Goal: Information Seeking & Learning: Learn about a topic

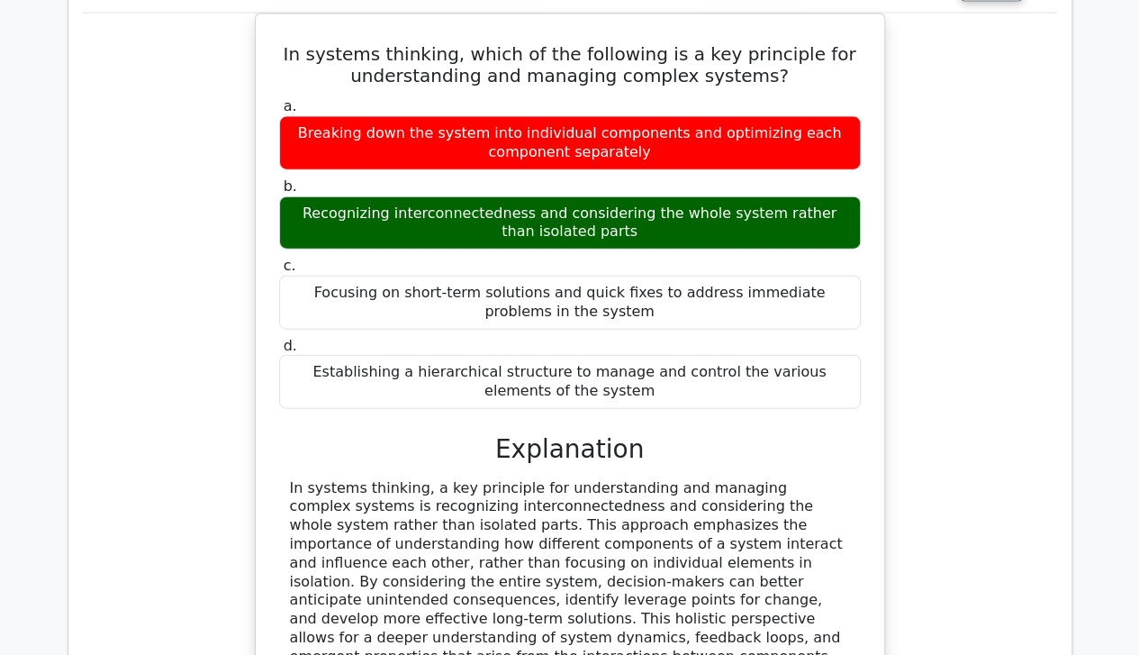
scroll to position [9065, 0]
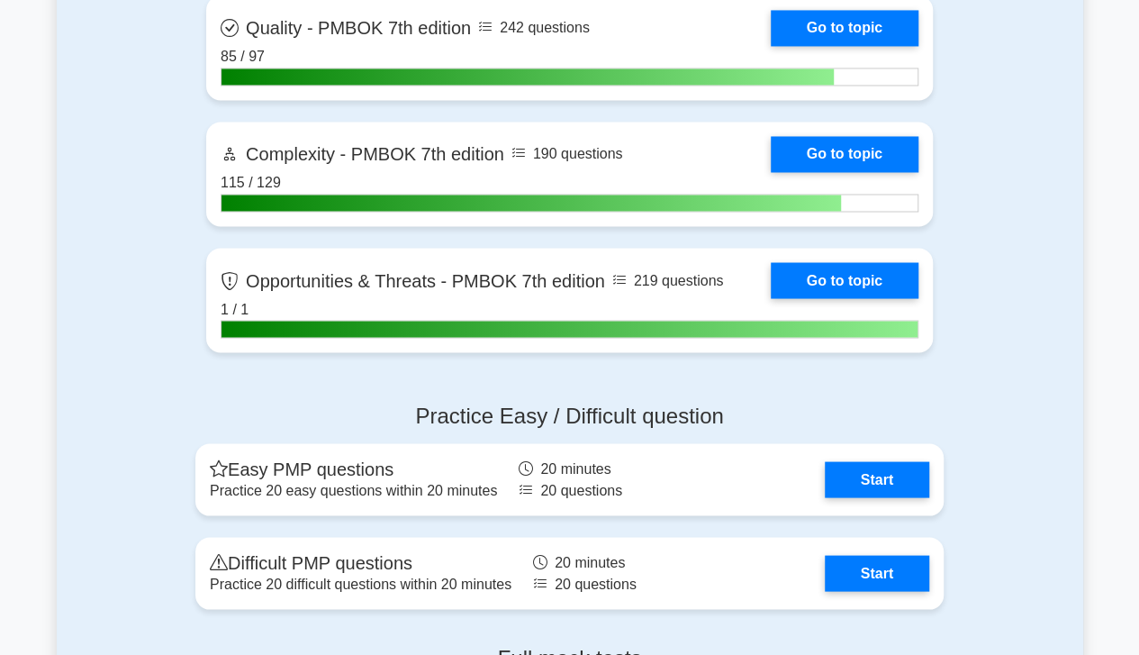
scroll to position [4932, 0]
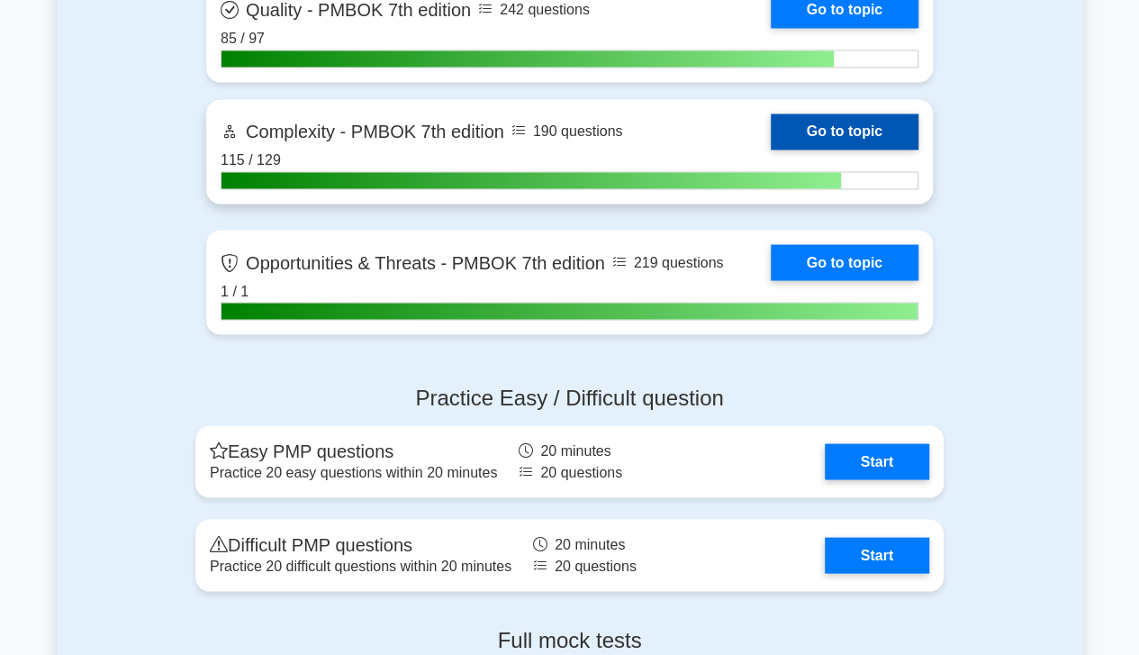
click at [832, 133] on link "Go to topic" at bounding box center [845, 131] width 148 height 36
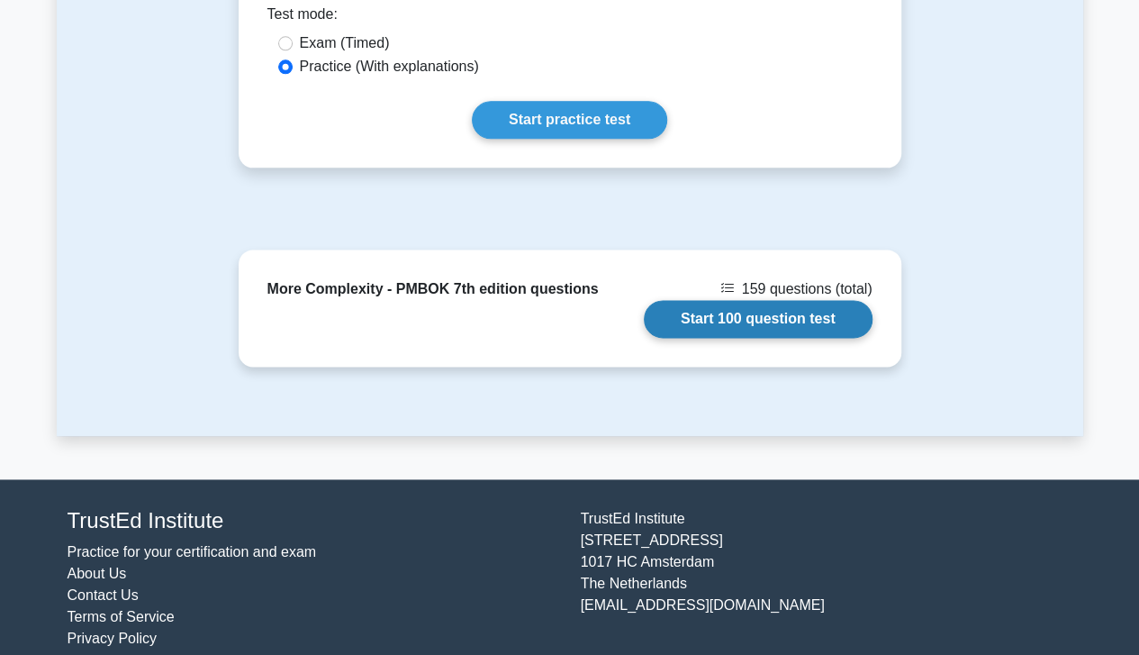
click at [806, 300] on link "Start 100 question test" at bounding box center [758, 319] width 229 height 38
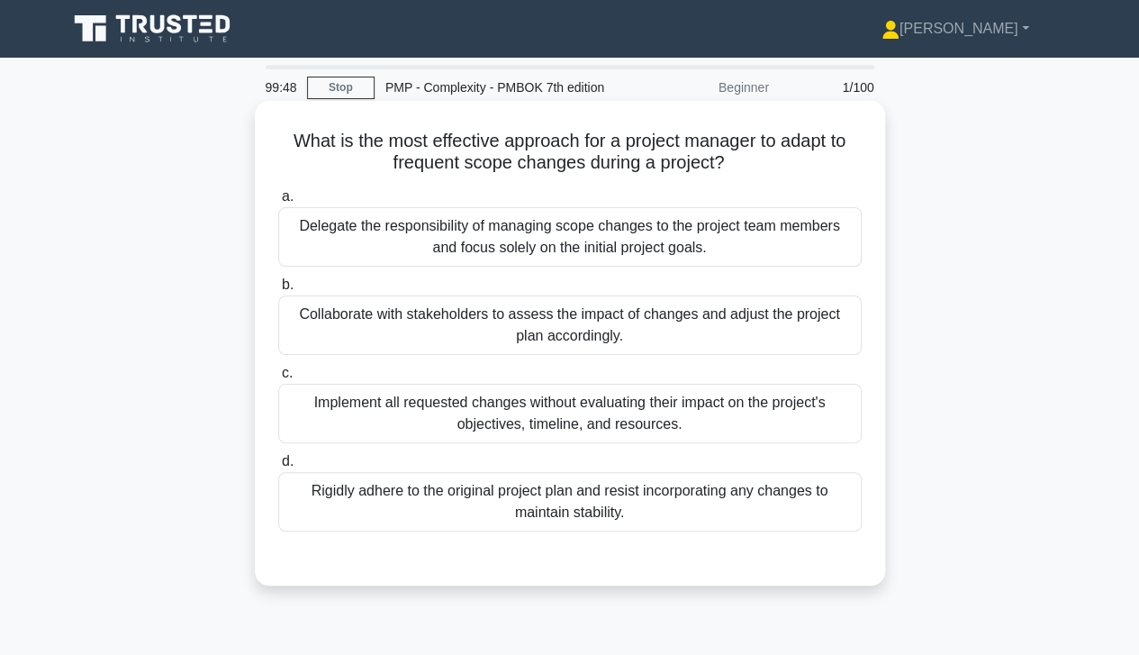
click at [725, 324] on div "Collaborate with stakeholders to assess the impact of changes and adjust the pr…" at bounding box center [570, 324] width 584 height 59
click at [278, 291] on input "b. Collaborate with stakeholders to assess the impact of changes and adjust the…" at bounding box center [278, 285] width 0 height 12
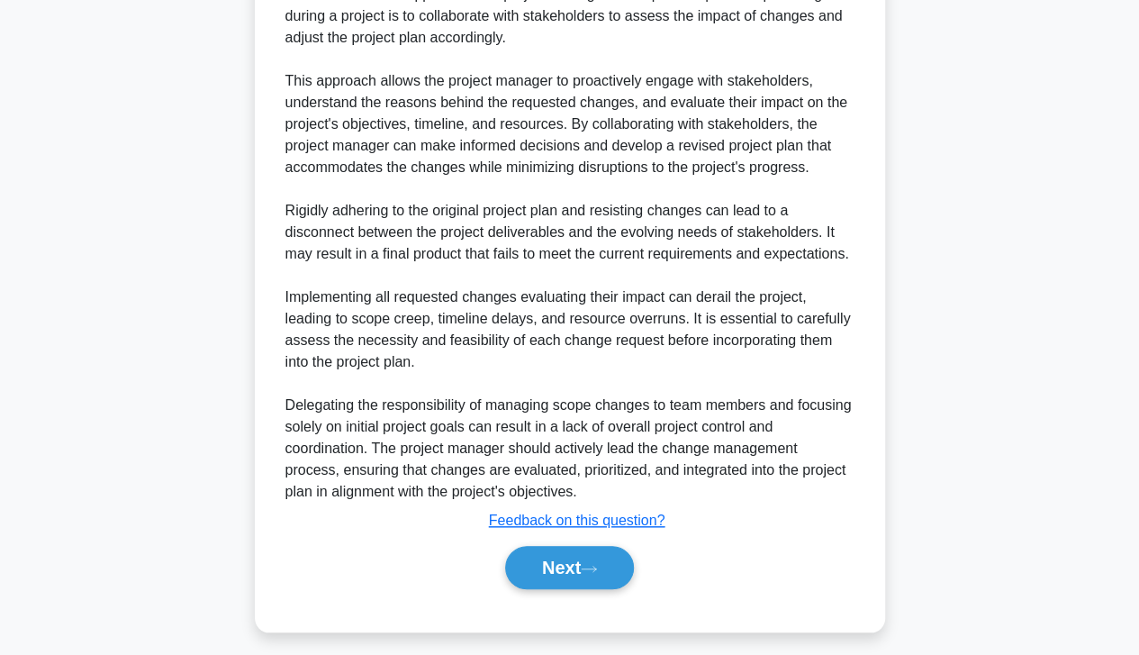
scroll to position [626, 0]
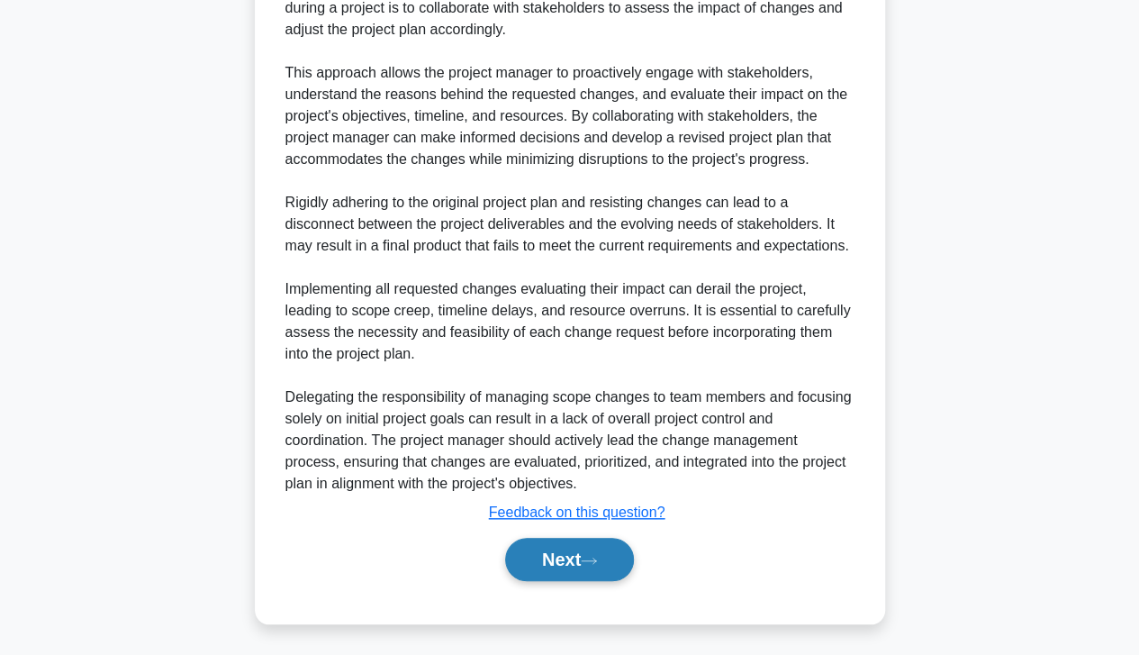
click at [579, 564] on button "Next" at bounding box center [569, 559] width 129 height 43
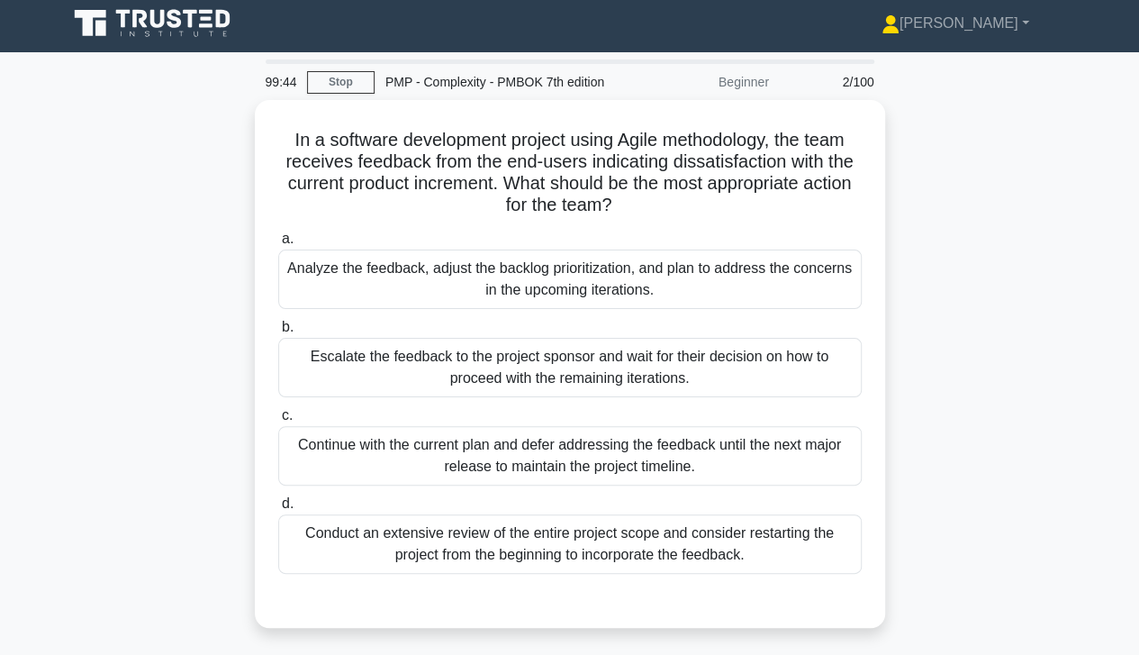
scroll to position [0, 0]
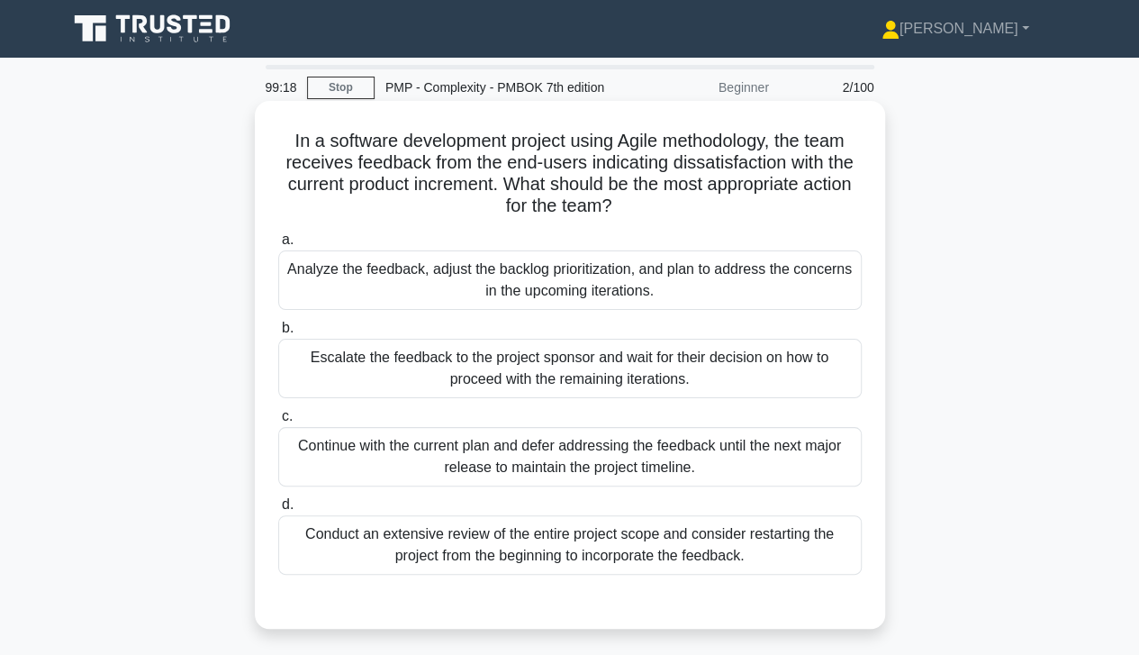
click at [727, 283] on div "Analyze the feedback, adjust the backlog prioritization, and plan to address th…" at bounding box center [570, 279] width 584 height 59
click at [278, 246] on input "a. Analyze the feedback, adjust the backlog prioritization, and plan to address…" at bounding box center [278, 240] width 0 height 12
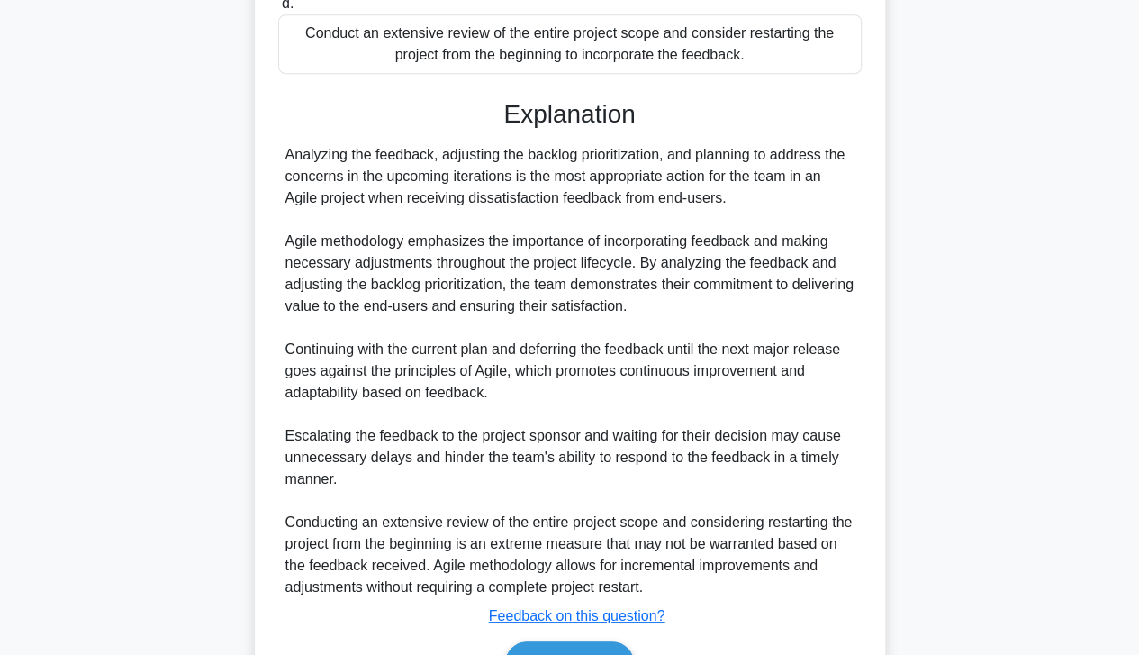
scroll to position [604, 0]
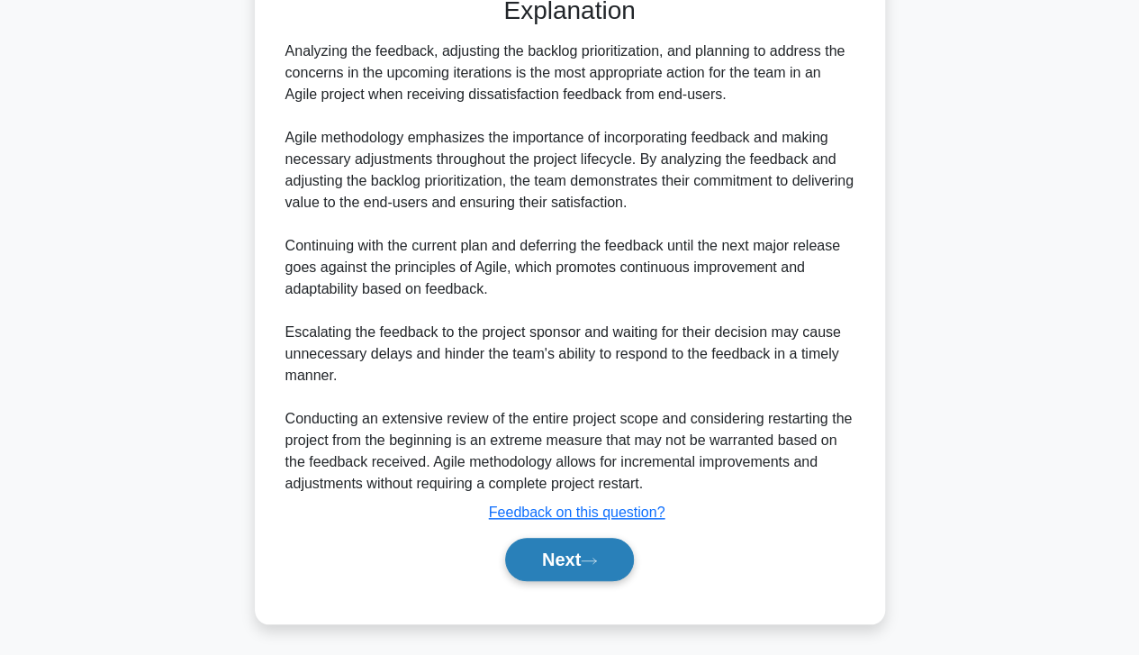
click at [567, 560] on button "Next" at bounding box center [569, 559] width 129 height 43
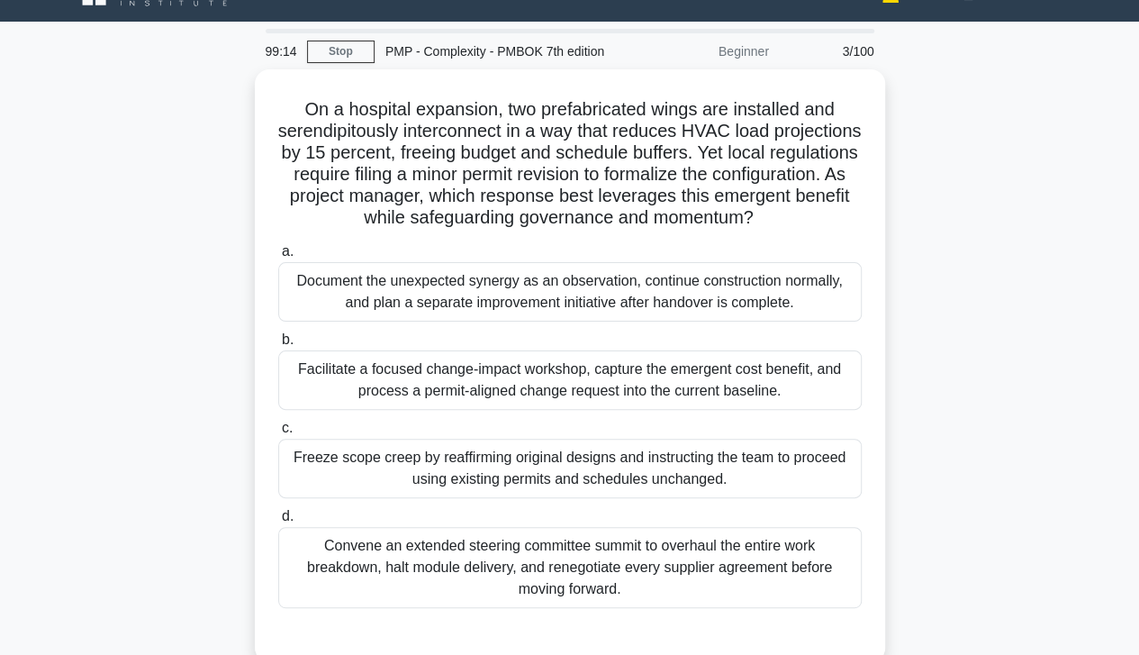
scroll to position [34, 0]
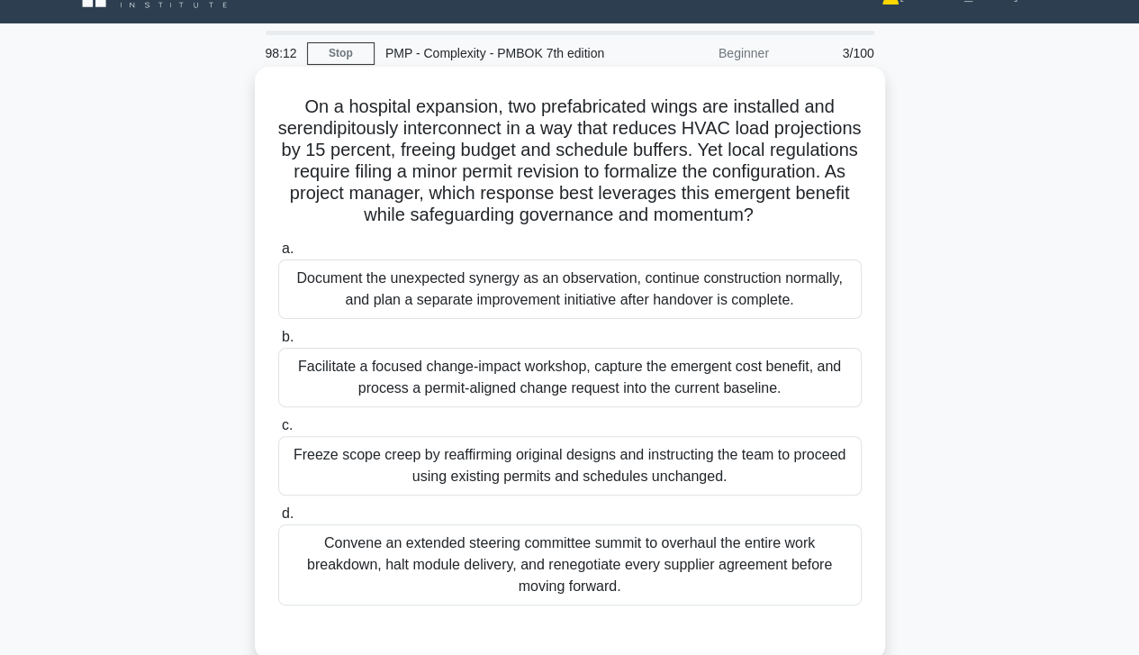
click at [739, 393] on div "Facilitate a focused change-impact workshop, capture the emergent cost benefit,…" at bounding box center [570, 377] width 584 height 59
click at [278, 343] on input "b. Facilitate a focused change-impact workshop, capture the emergent cost benef…" at bounding box center [278, 337] width 0 height 12
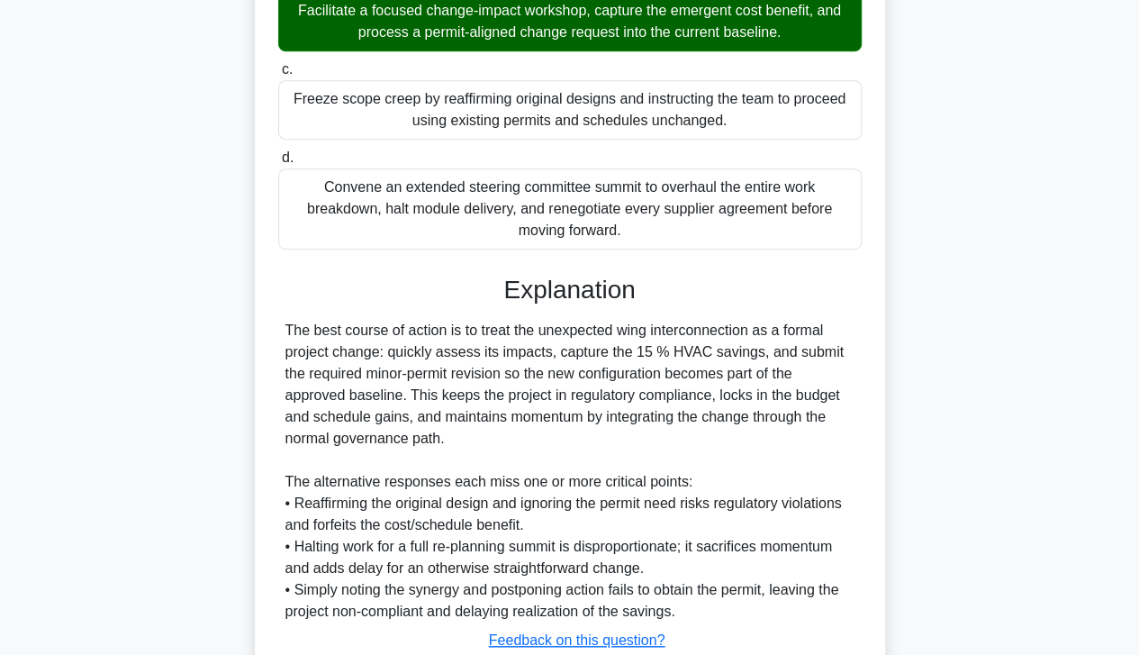
scroll to position [518, 0]
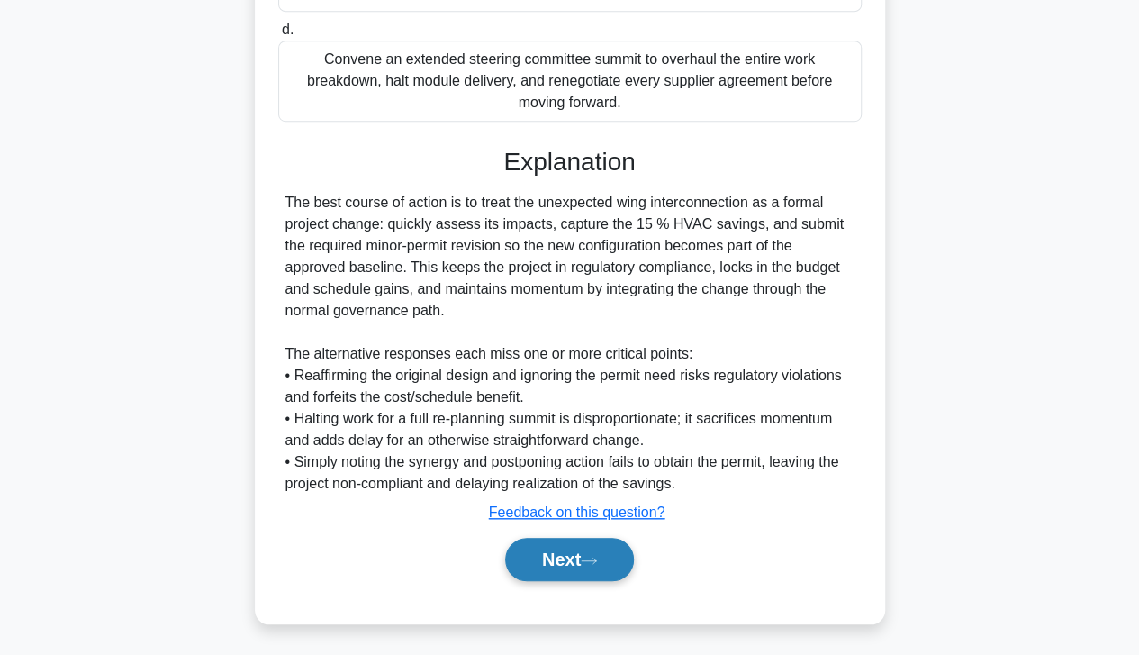
click at [567, 562] on button "Next" at bounding box center [569, 559] width 129 height 43
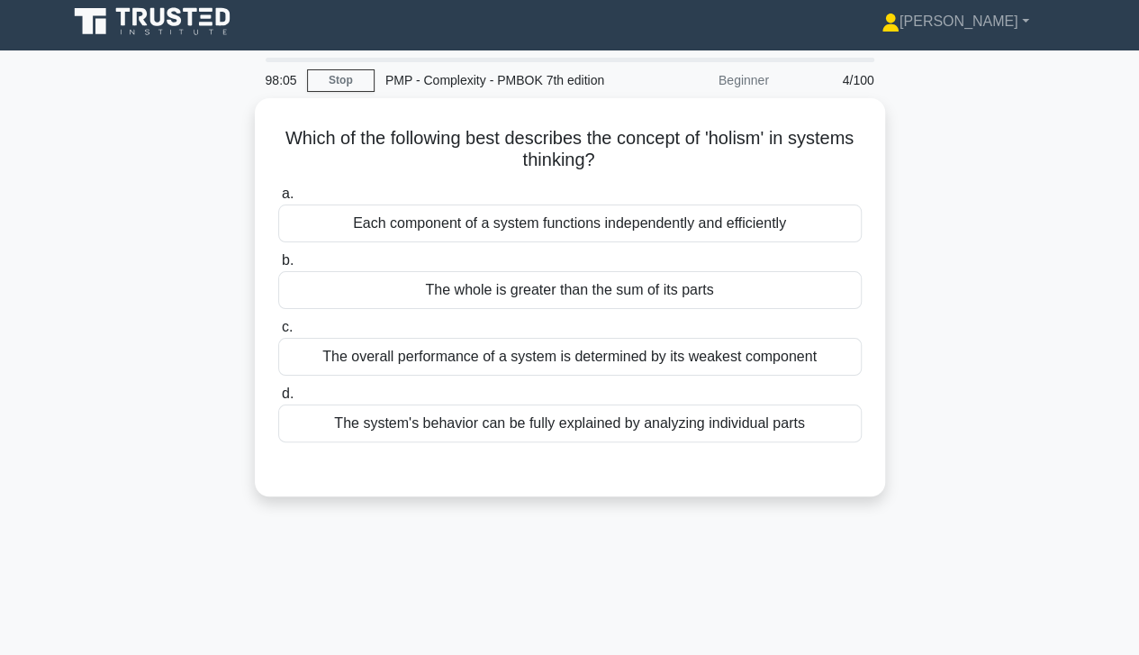
scroll to position [5, 0]
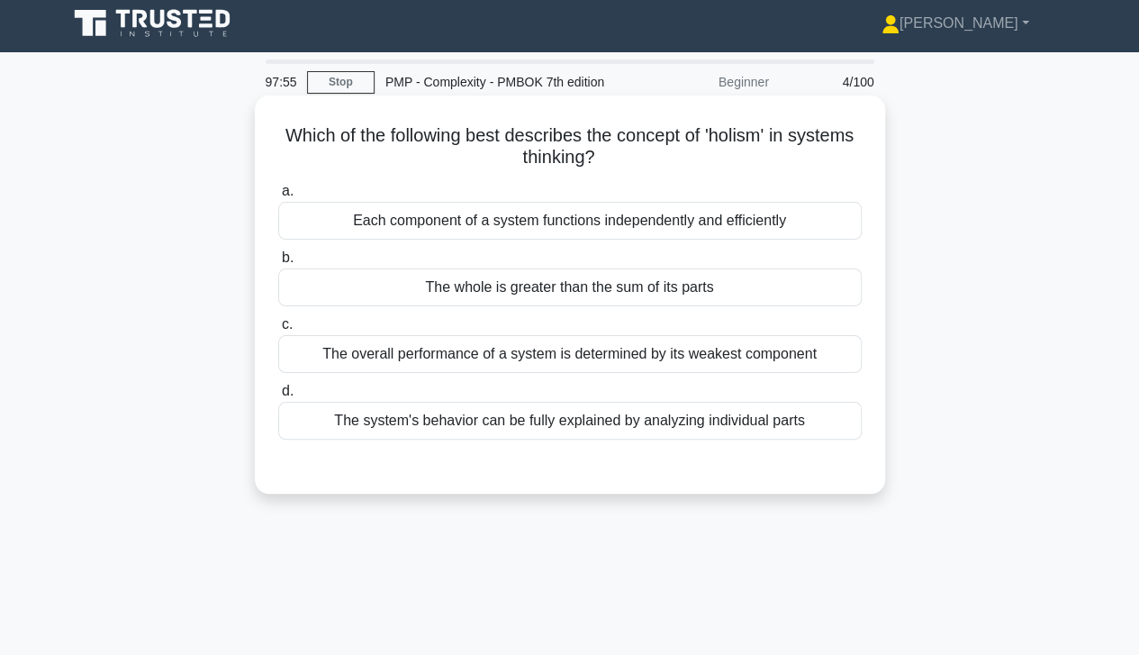
click at [740, 300] on div "The whole is greater than the sum of its parts" at bounding box center [570, 287] width 584 height 38
click at [278, 264] on input "b. The whole is greater than the sum of its parts" at bounding box center [278, 258] width 0 height 12
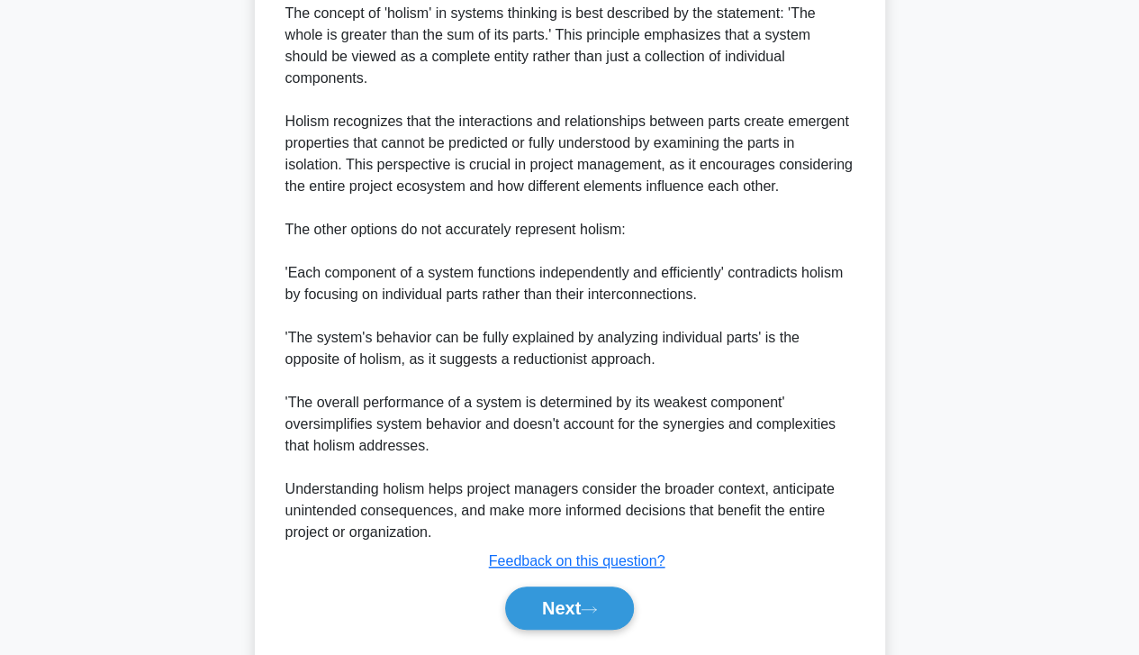
scroll to position [540, 0]
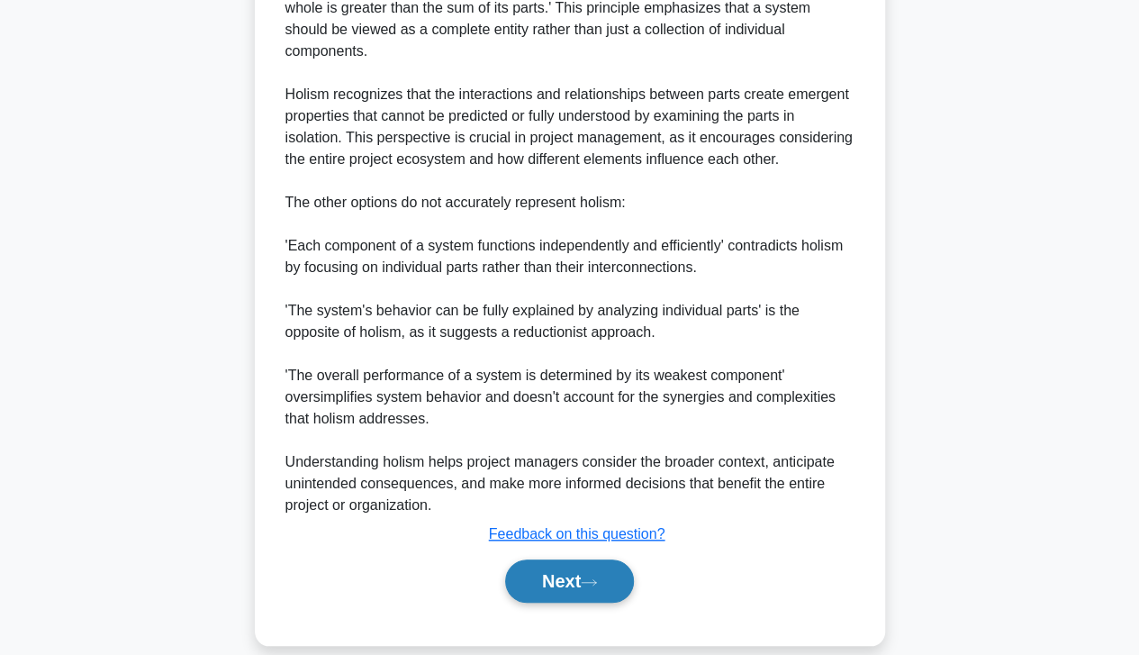
click at [572, 559] on button "Next" at bounding box center [569, 580] width 129 height 43
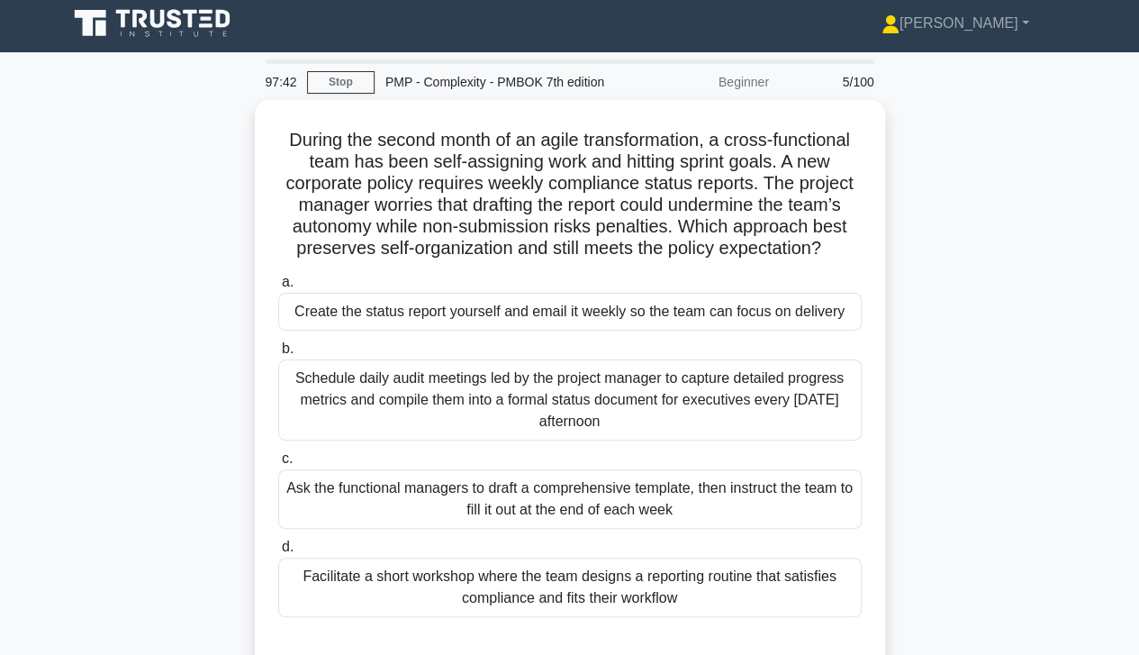
scroll to position [1, 0]
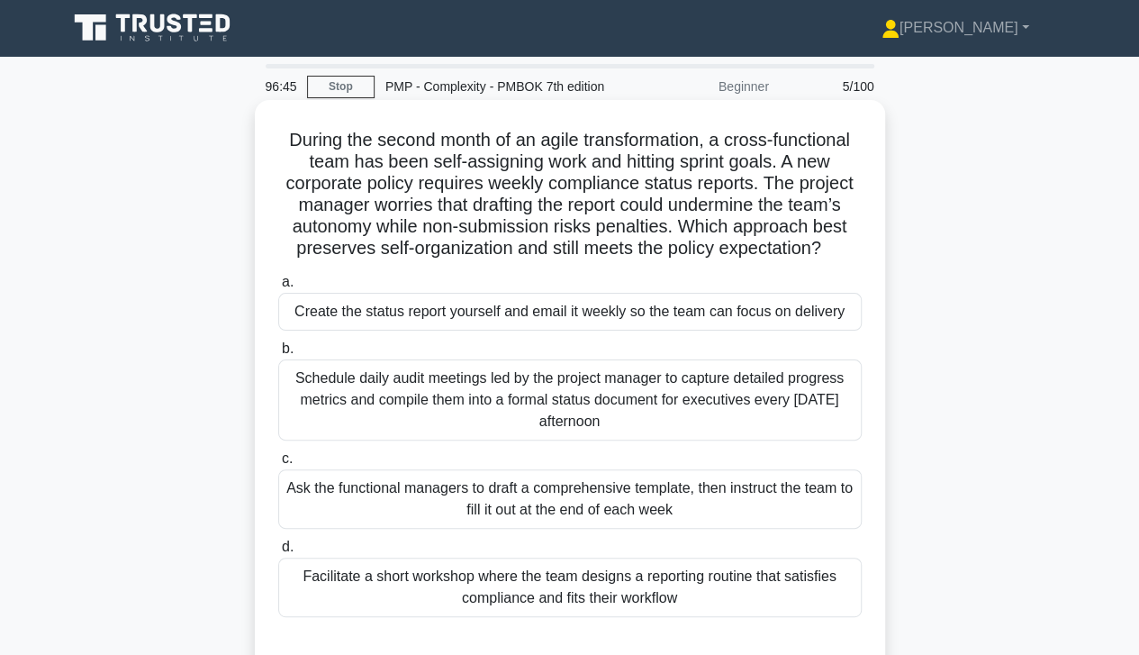
click at [748, 589] on div "Facilitate a short workshop where the team designs a reporting routine that sat…" at bounding box center [570, 587] width 584 height 59
click at [278, 553] on input "d. Facilitate a short workshop where the team designs a reporting routine that …" at bounding box center [278, 547] width 0 height 12
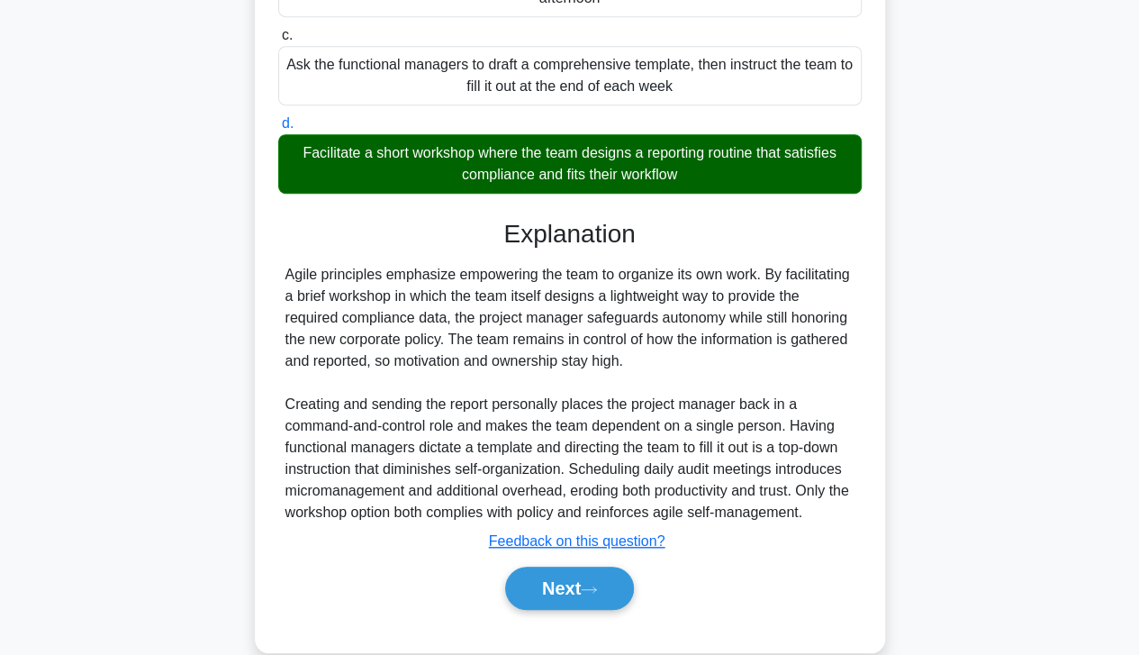
scroll to position [453, 0]
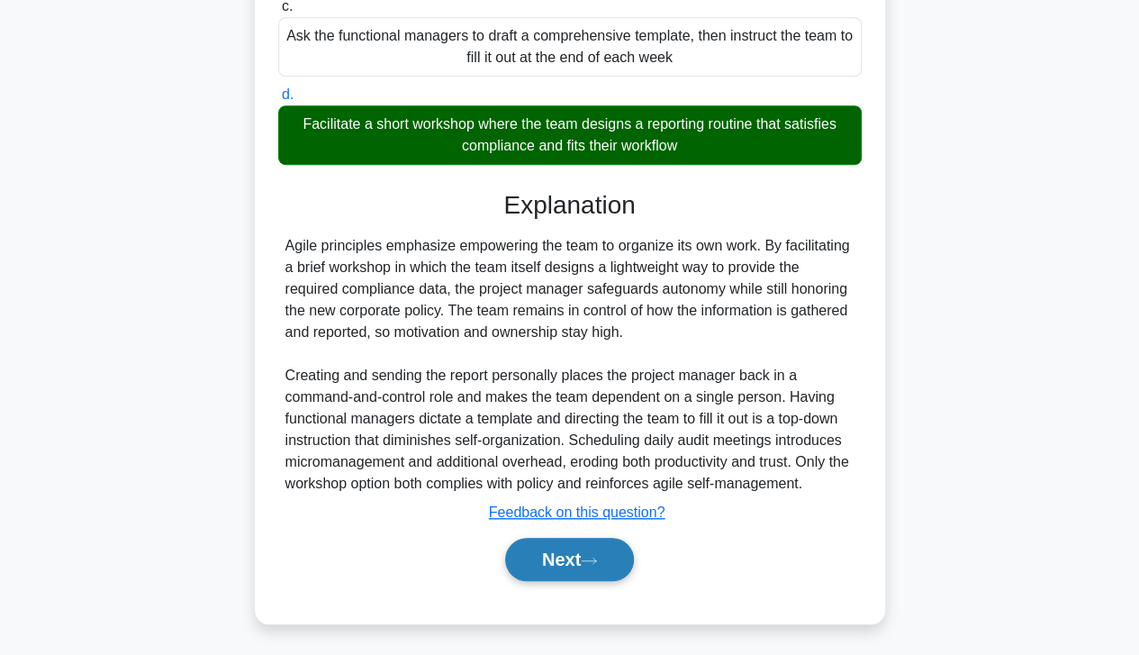
click at [567, 558] on button "Next" at bounding box center [569, 559] width 129 height 43
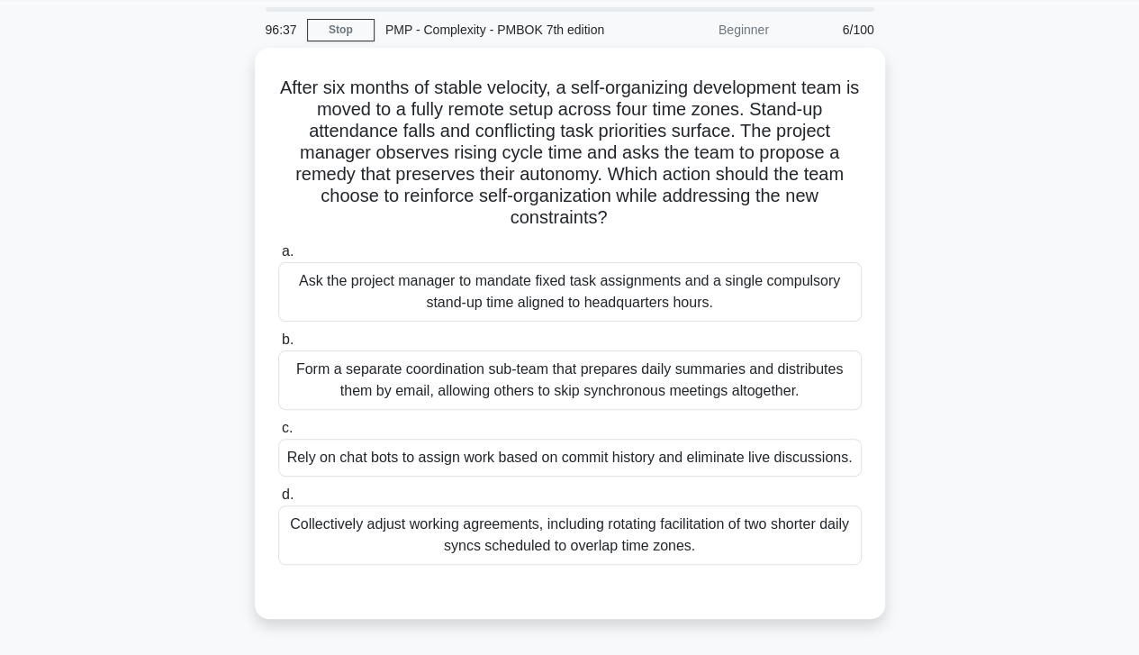
scroll to position [57, 0]
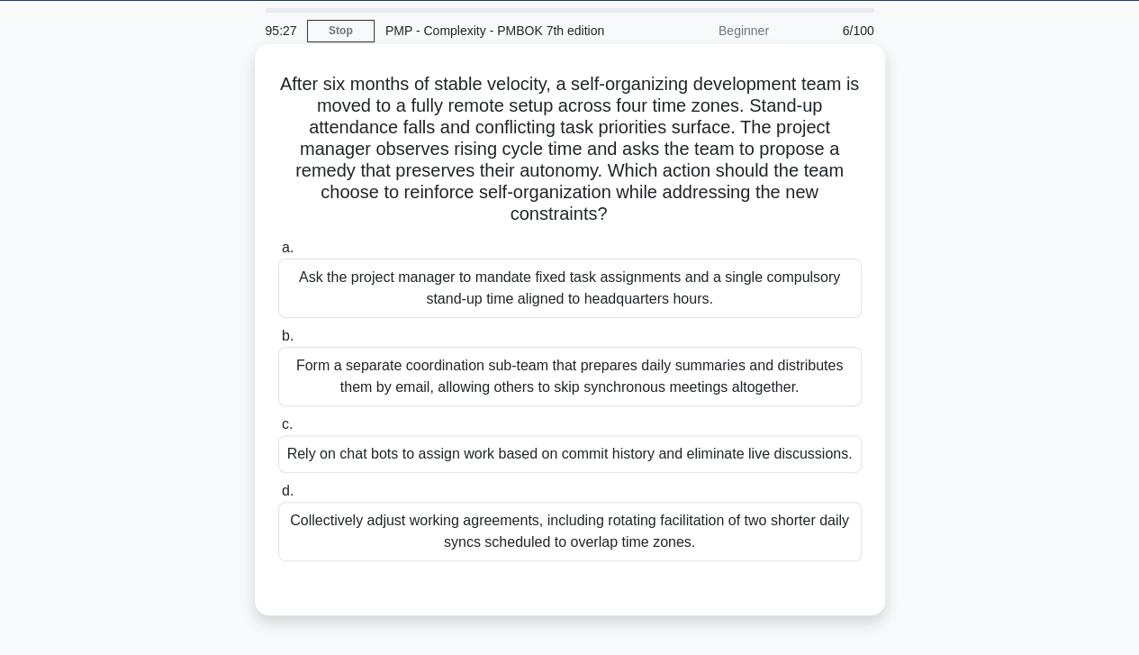
click at [778, 538] on div "Collectively adjust working agreements, including rotating facilitation of two …" at bounding box center [570, 531] width 584 height 59
click at [278, 497] on input "d. Collectively adjust working agreements, including rotating facilitation of t…" at bounding box center [278, 491] width 0 height 12
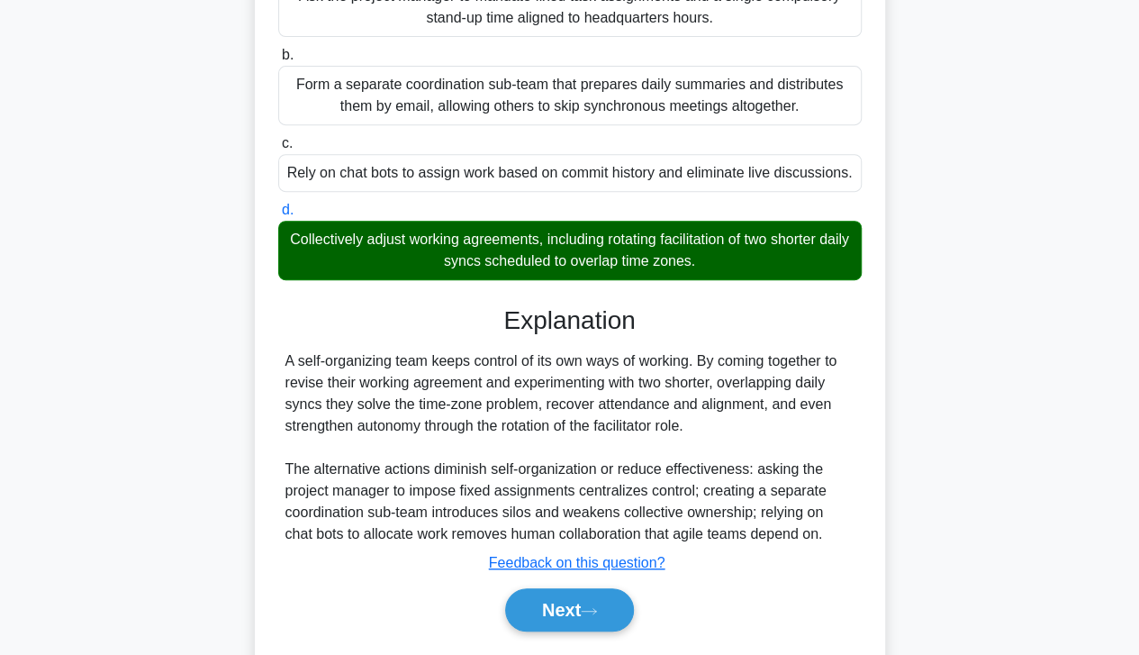
scroll to position [388, 0]
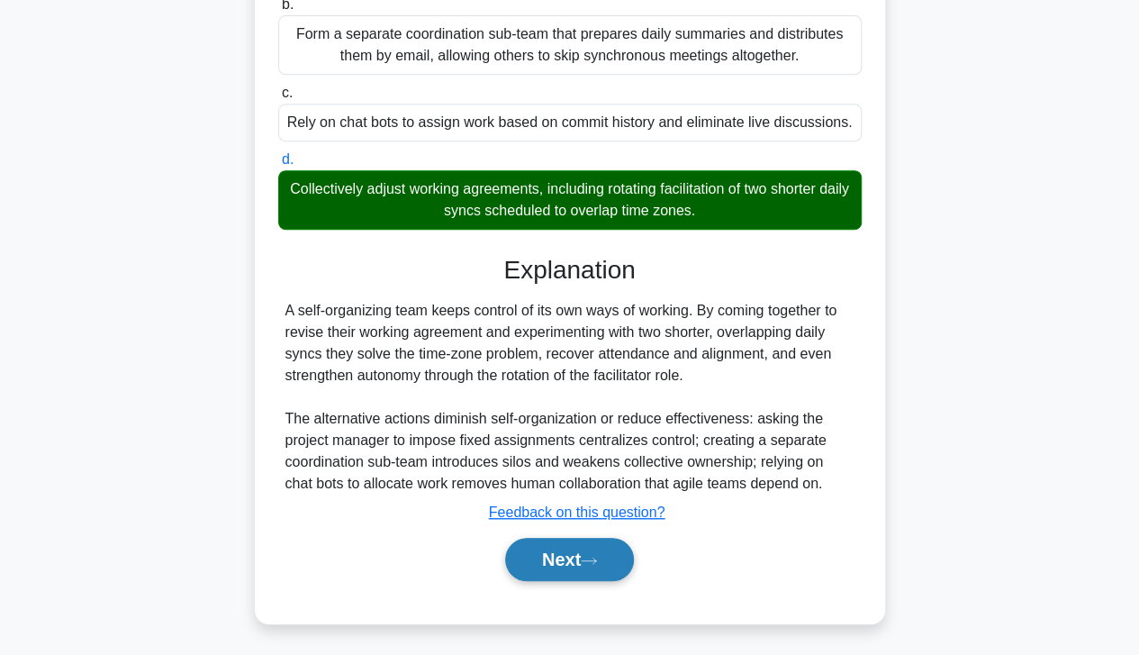
click at [573, 561] on button "Next" at bounding box center [569, 559] width 129 height 43
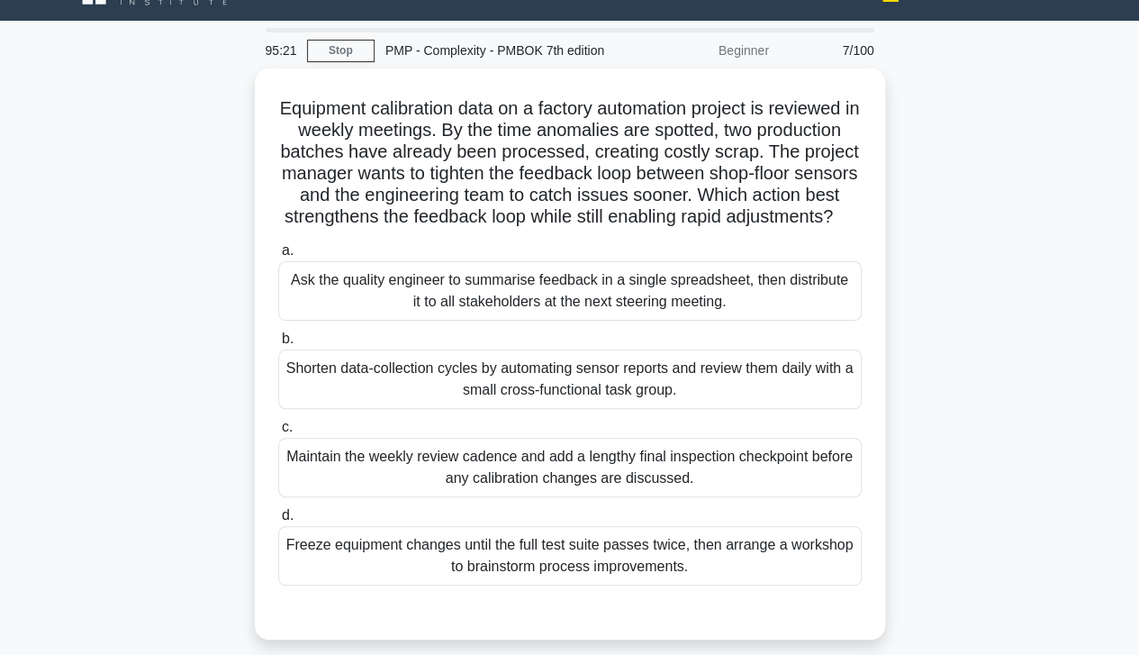
scroll to position [34, 0]
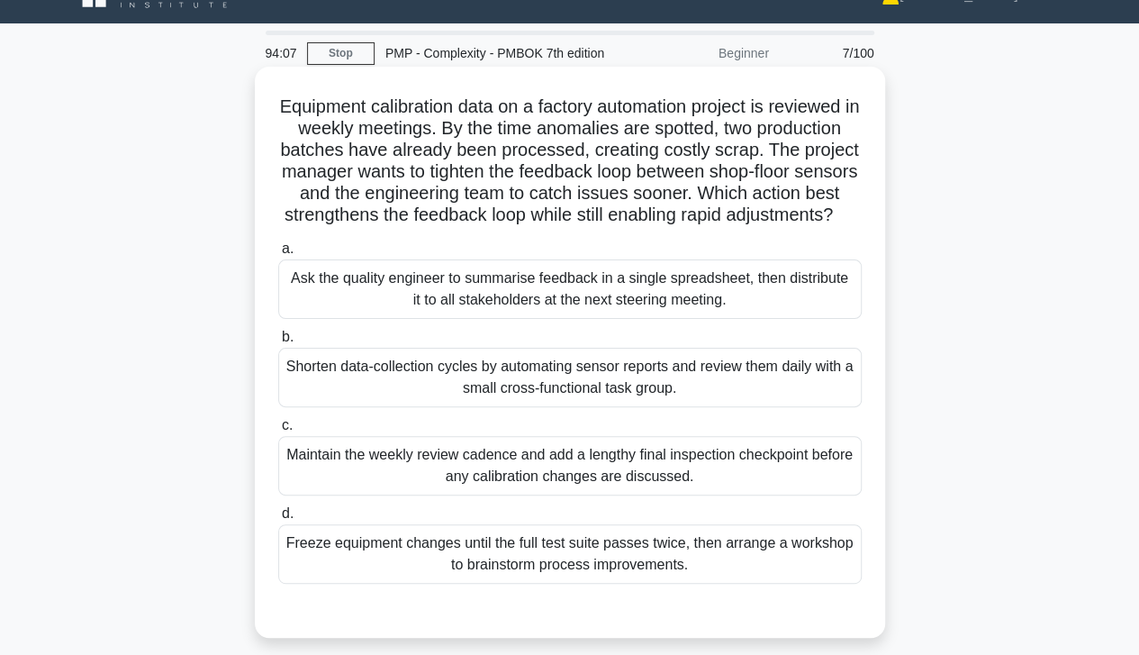
click at [794, 404] on div "Shorten data-collection cycles by automating sensor reports and review them dai…" at bounding box center [570, 377] width 584 height 59
click at [278, 343] on input "b. Shorten data-collection cycles by automating sensor reports and review them …" at bounding box center [278, 337] width 0 height 12
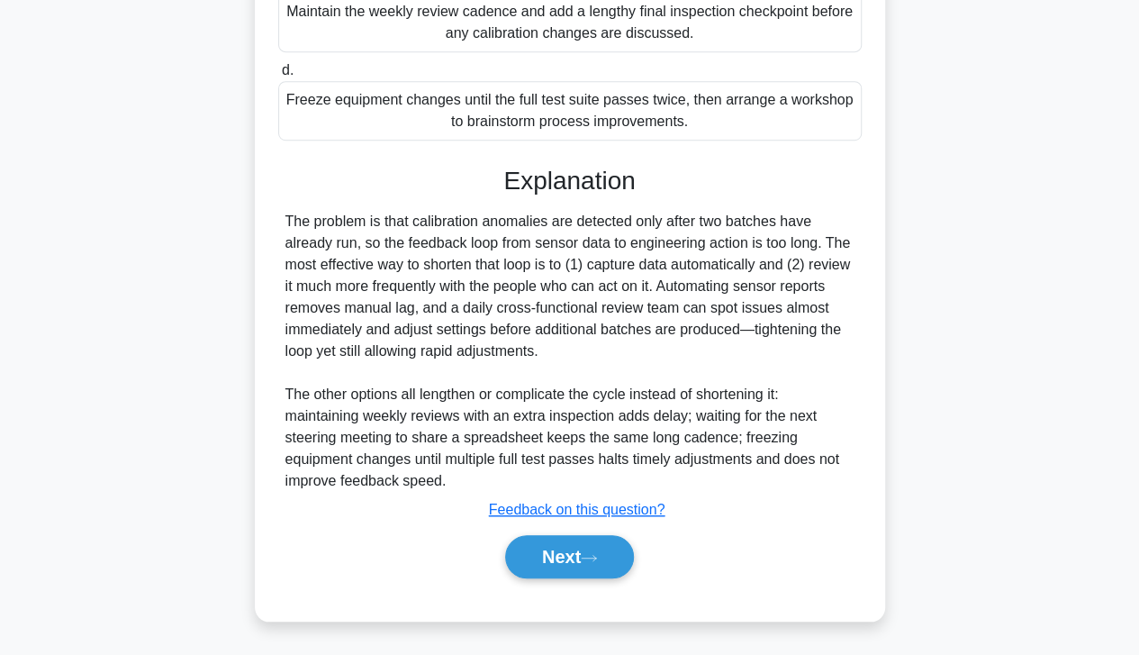
scroll to position [484, 0]
click at [564, 566] on button "Next" at bounding box center [569, 556] width 129 height 43
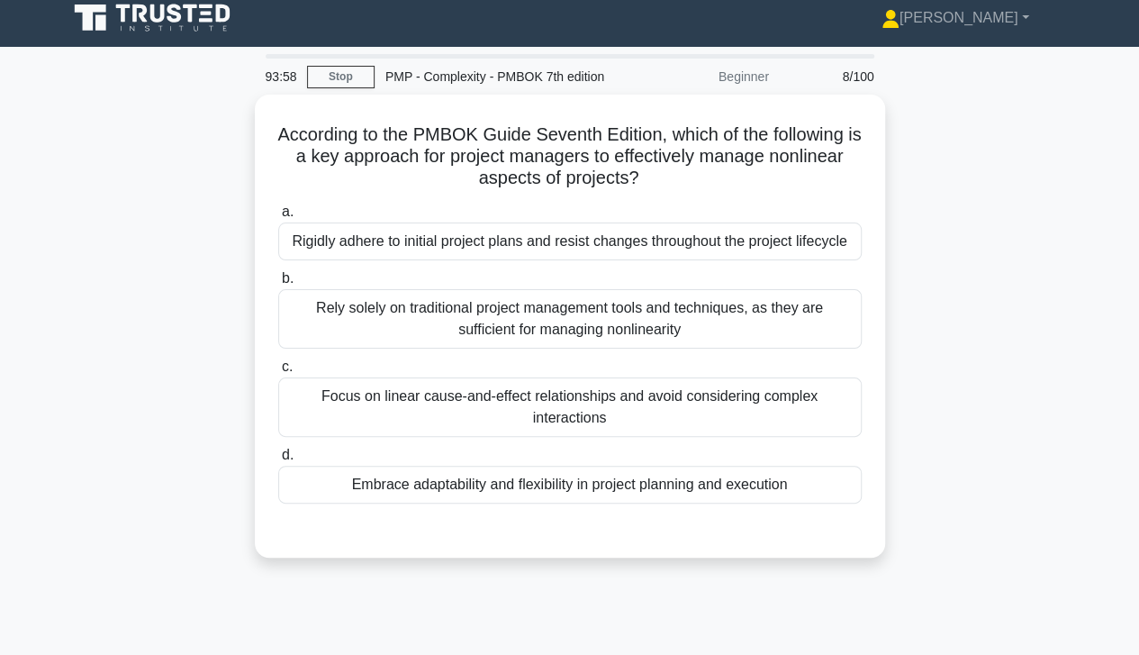
scroll to position [0, 0]
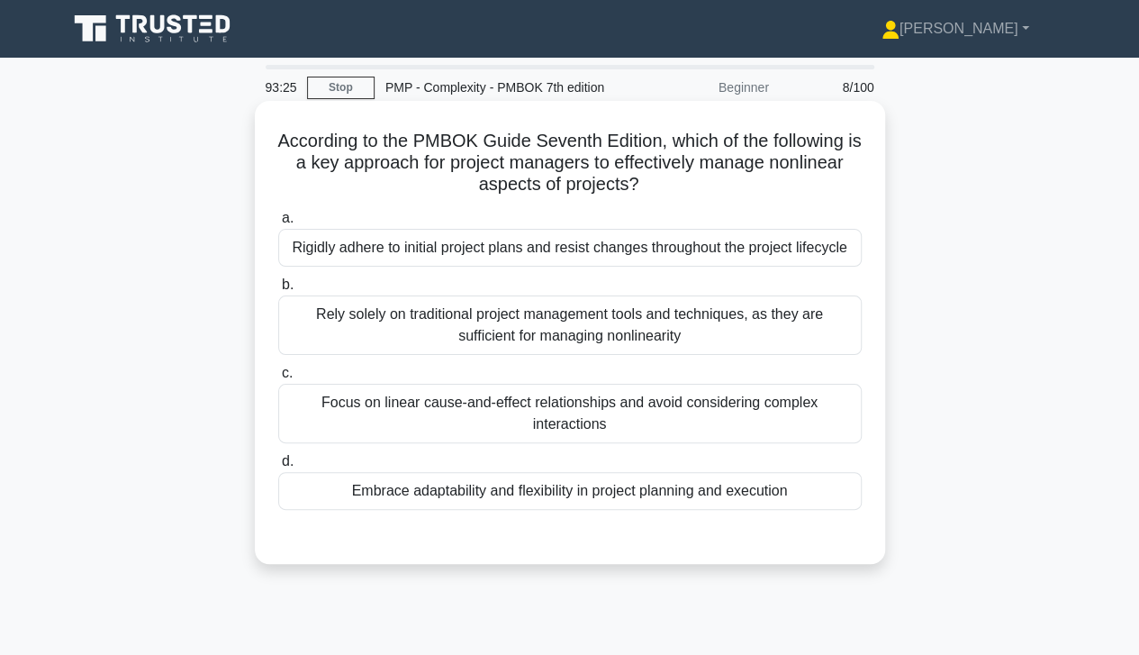
click at [767, 492] on div "Embrace adaptability and flexibility in project planning and execution" at bounding box center [570, 491] width 584 height 38
click at [278, 467] on input "d. Embrace adaptability and flexibility in project planning and execution" at bounding box center [278, 462] width 0 height 12
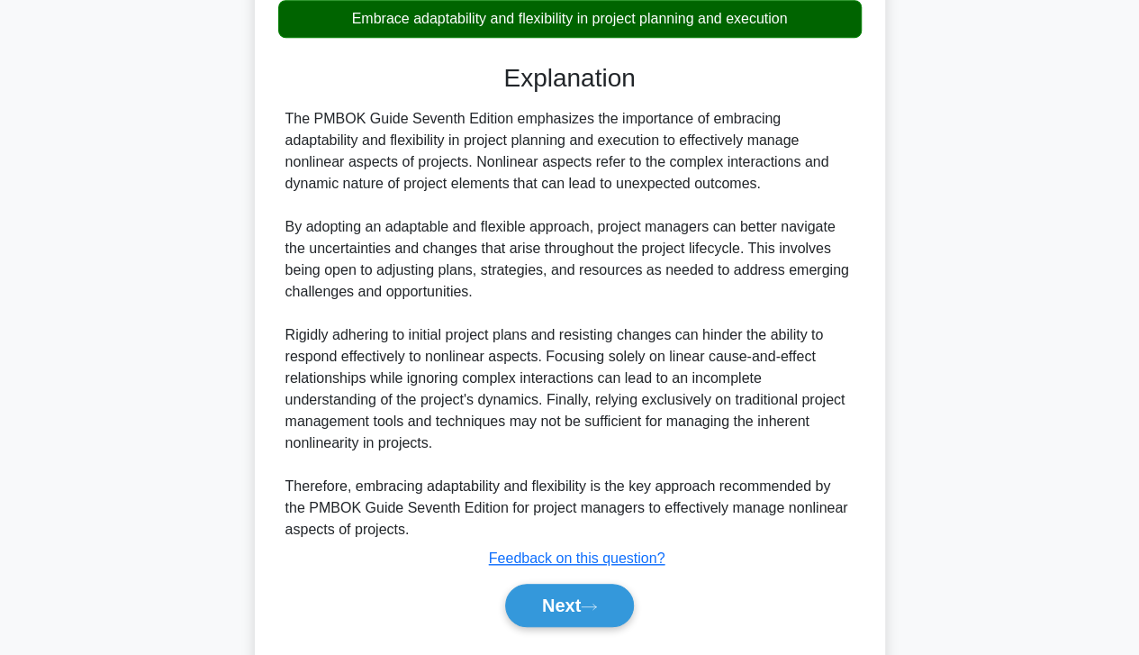
scroll to position [518, 0]
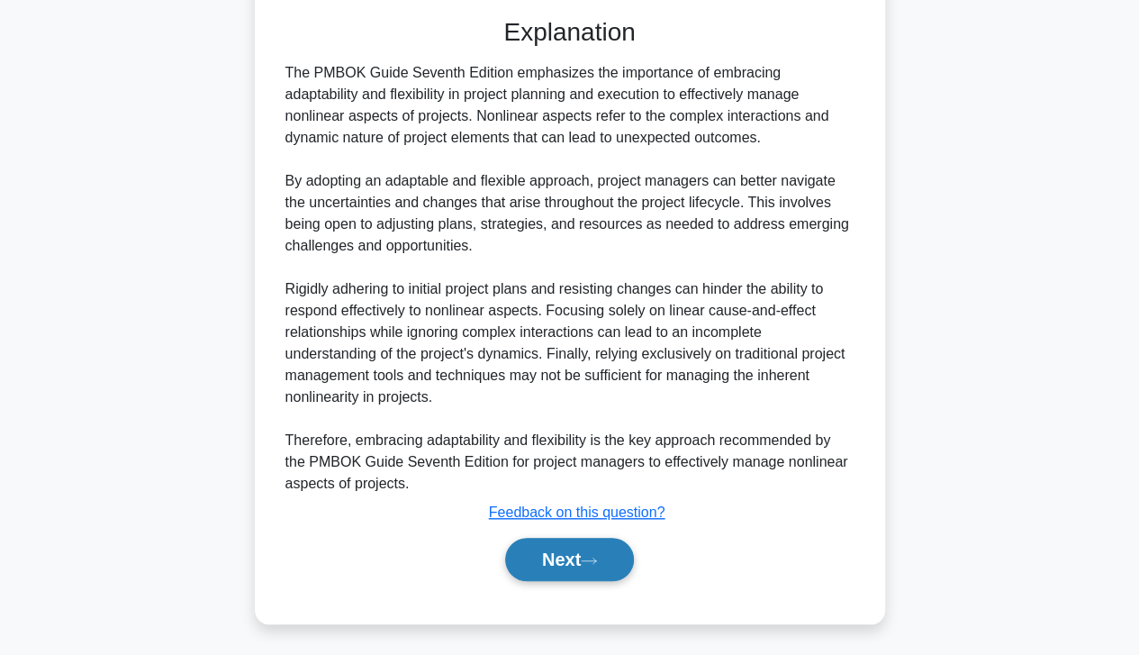
click at [577, 562] on button "Next" at bounding box center [569, 559] width 129 height 43
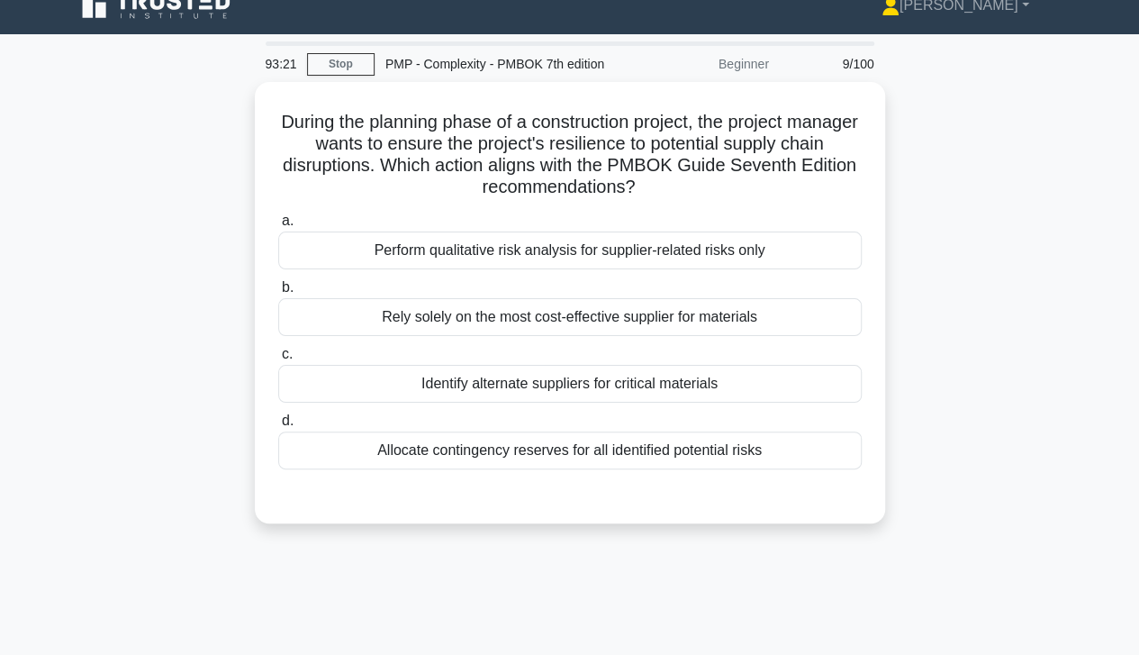
scroll to position [0, 0]
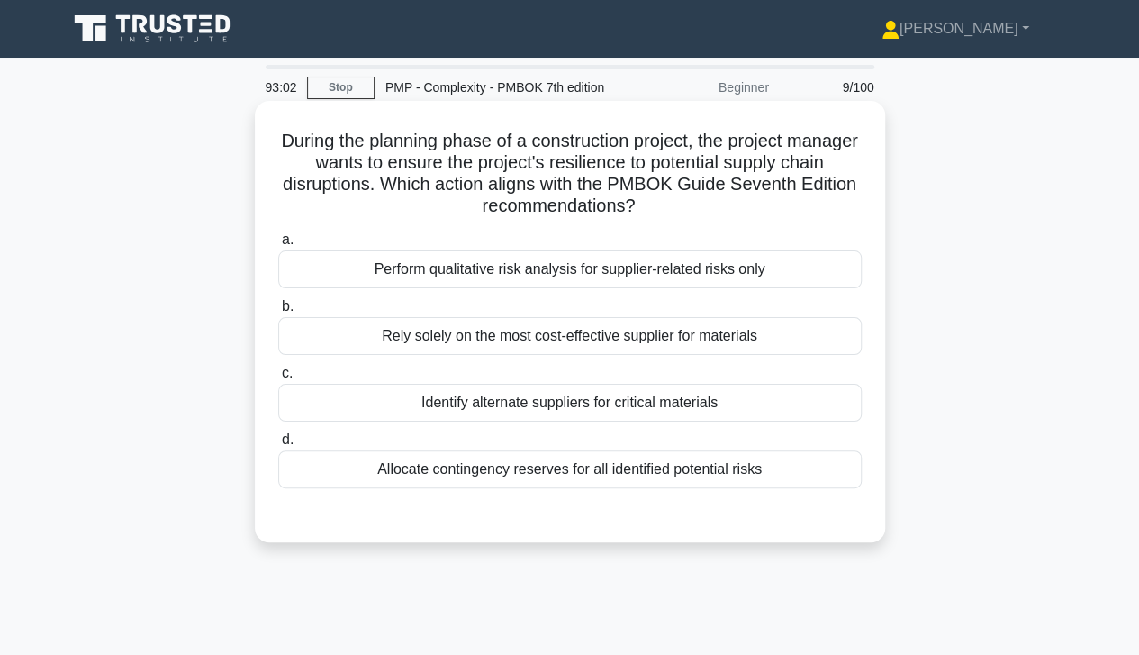
click at [724, 411] on div "Identify alternate suppliers for critical materials" at bounding box center [570, 403] width 584 height 38
click at [278, 379] on input "c. Identify alternate suppliers for critical materials" at bounding box center [278, 373] width 0 height 12
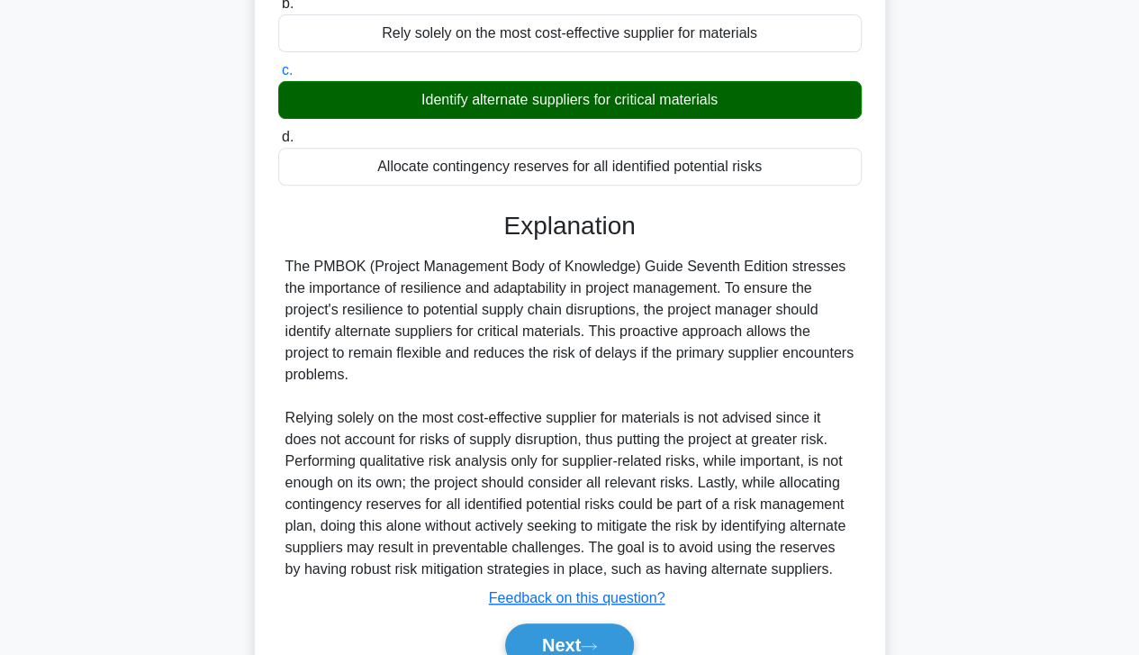
scroll to position [388, 0]
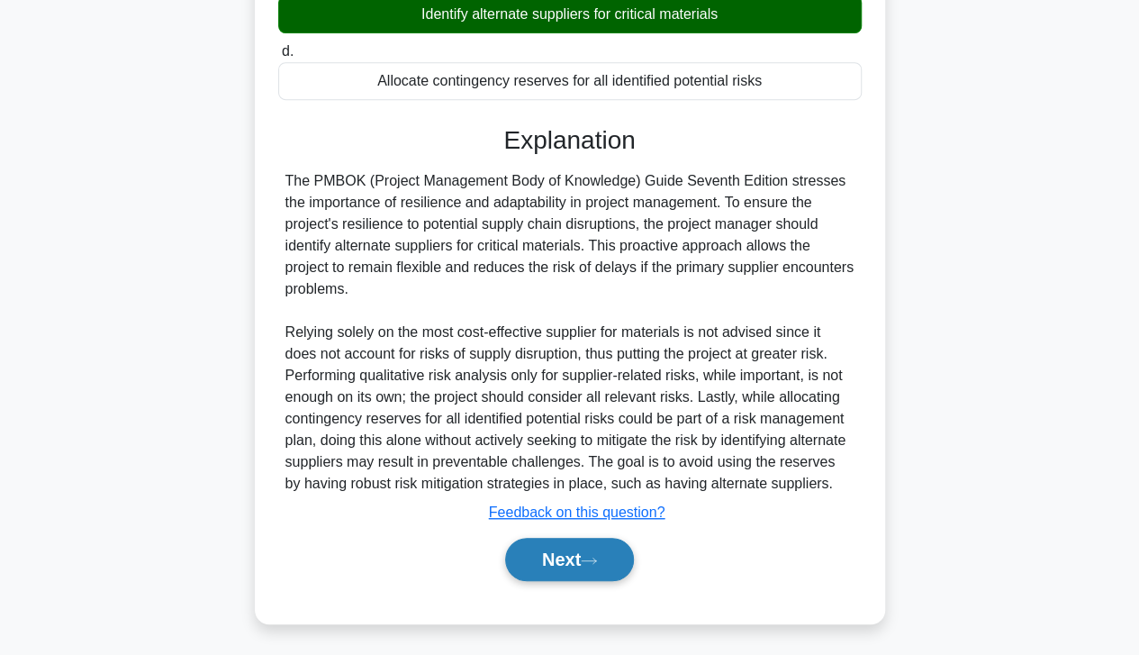
click at [573, 564] on button "Next" at bounding box center [569, 559] width 129 height 43
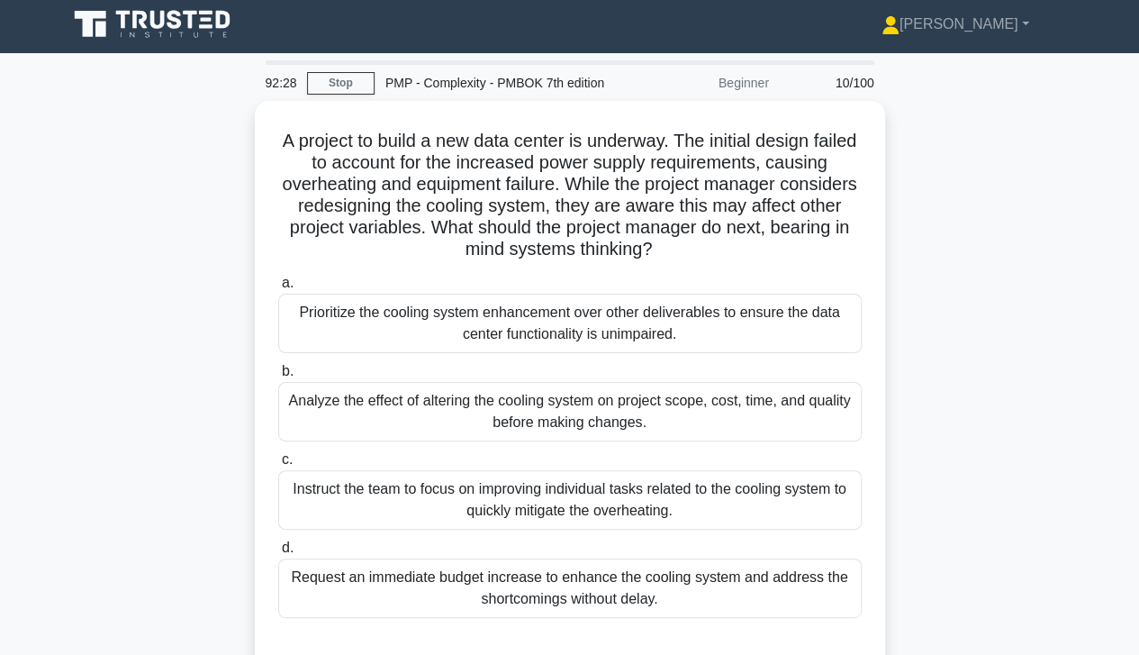
scroll to position [0, 0]
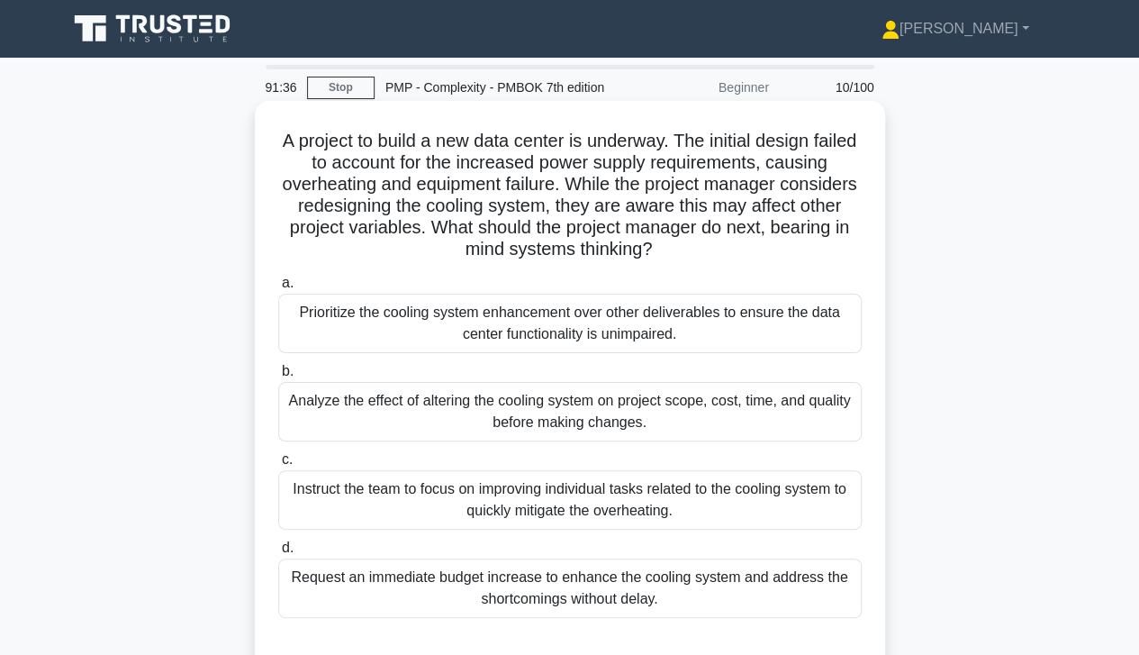
click at [687, 501] on div "Instruct the team to focus on improving individual tasks related to the cooling…" at bounding box center [570, 499] width 584 height 59
click at [278, 466] on input "c. Instruct the team to focus on improving individual tasks related to the cool…" at bounding box center [278, 460] width 0 height 12
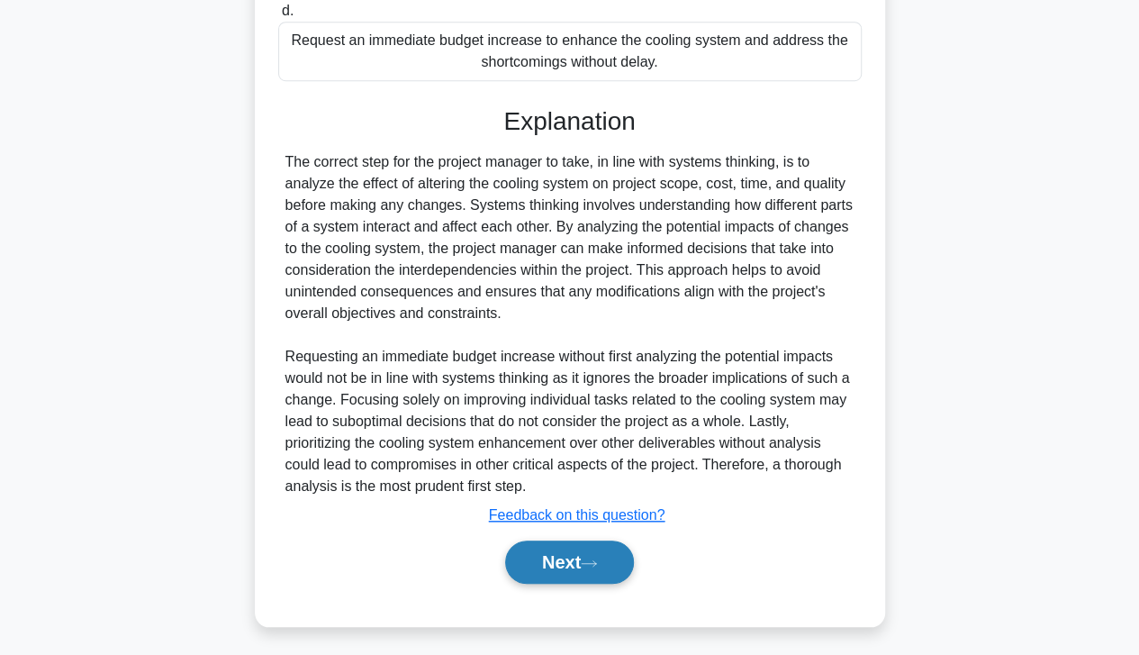
click at [571, 558] on button "Next" at bounding box center [569, 561] width 129 height 43
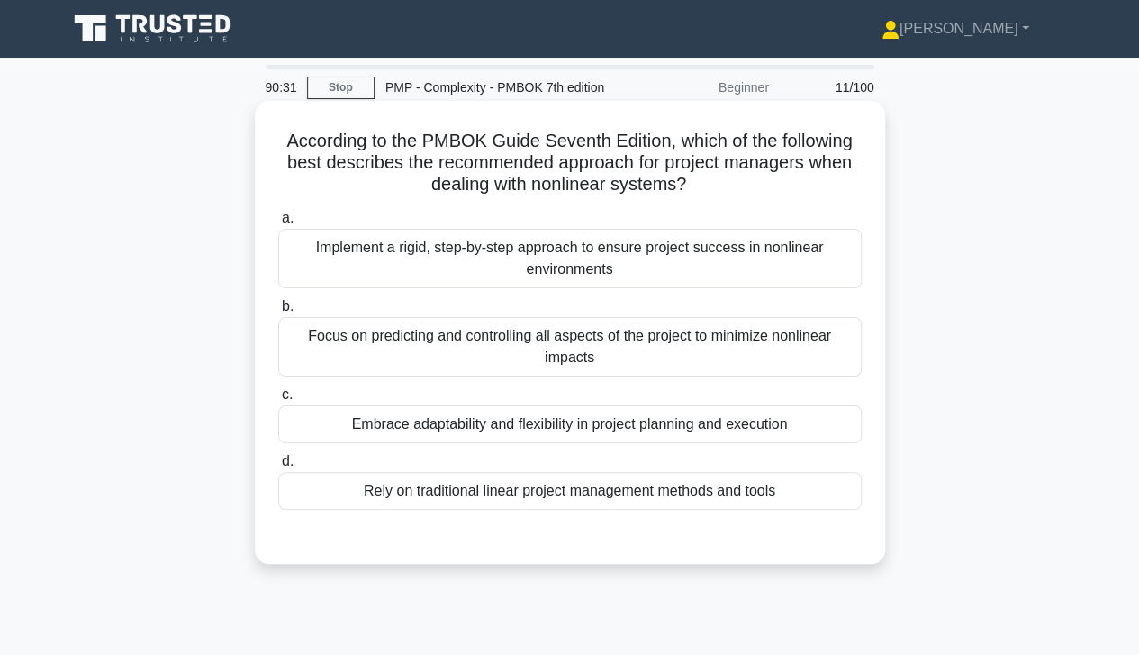
click at [737, 422] on div "Embrace adaptability and flexibility in project planning and execution" at bounding box center [570, 424] width 584 height 38
click at [278, 401] on input "c. Embrace adaptability and flexibility in project planning and execution" at bounding box center [278, 395] width 0 height 12
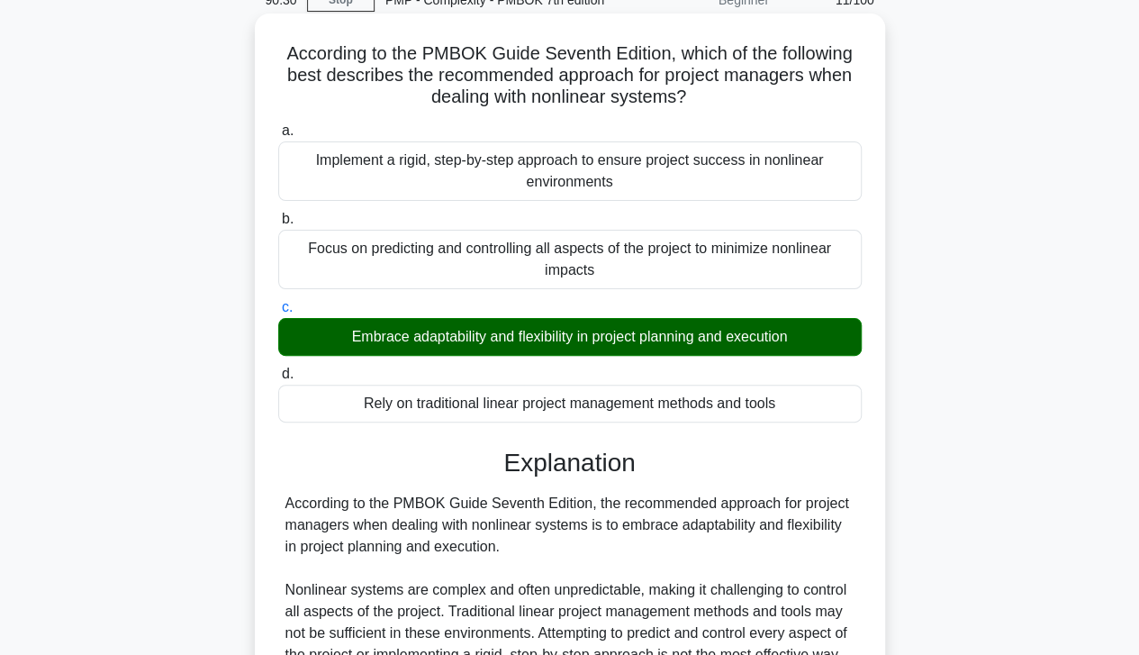
scroll to position [388, 0]
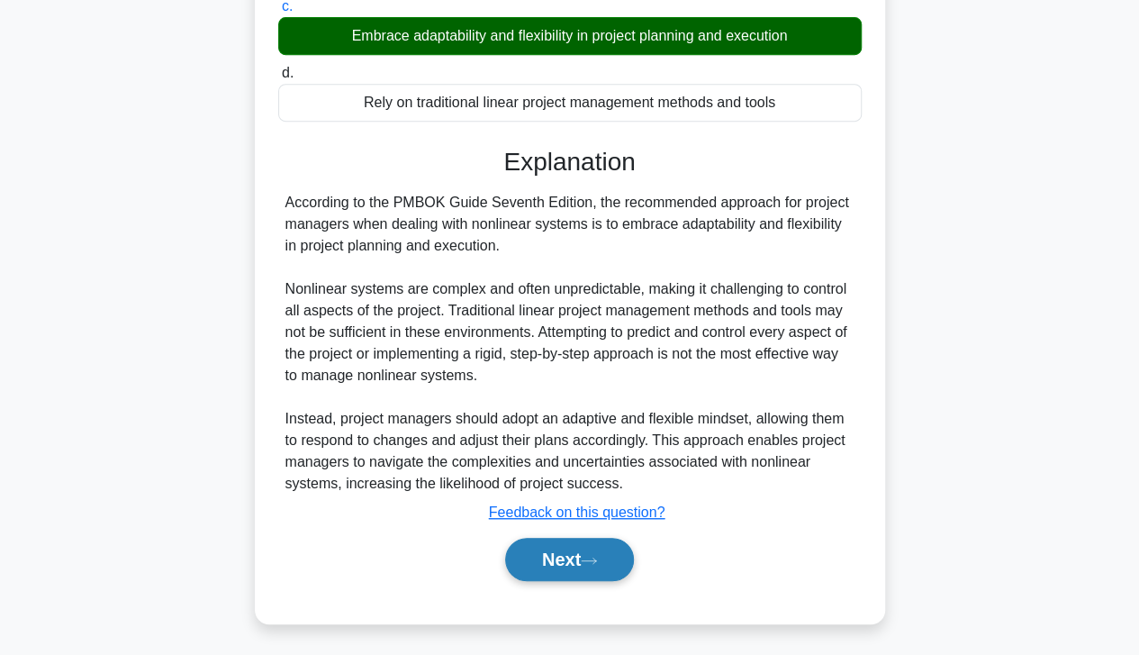
click at [596, 557] on icon at bounding box center [589, 561] width 16 height 10
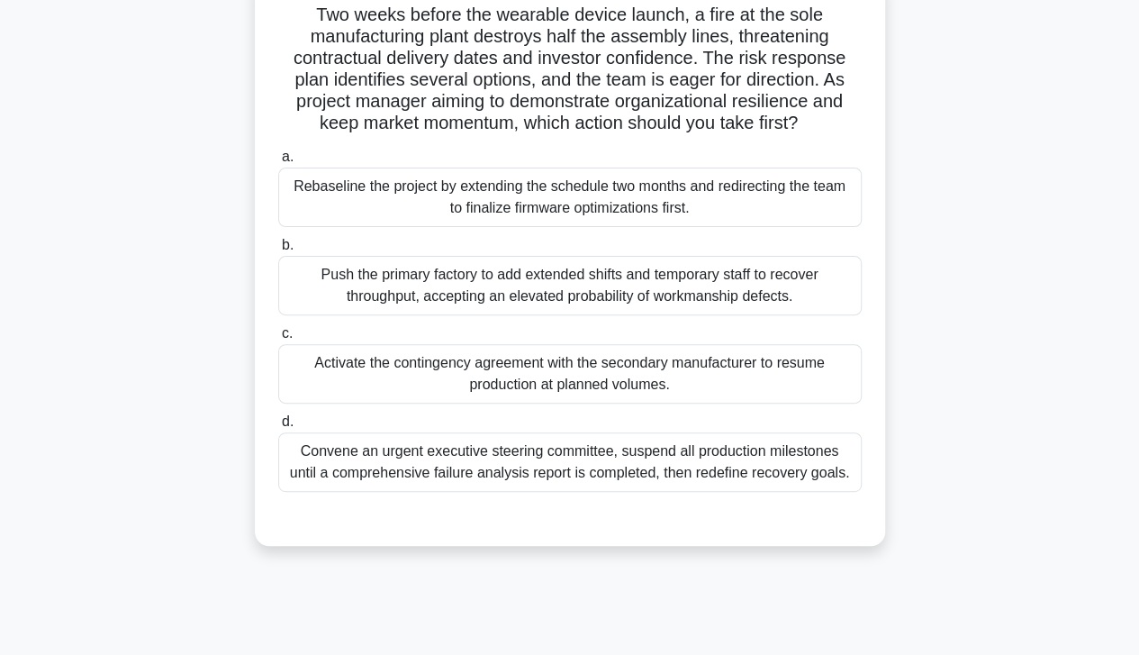
scroll to position [132, 0]
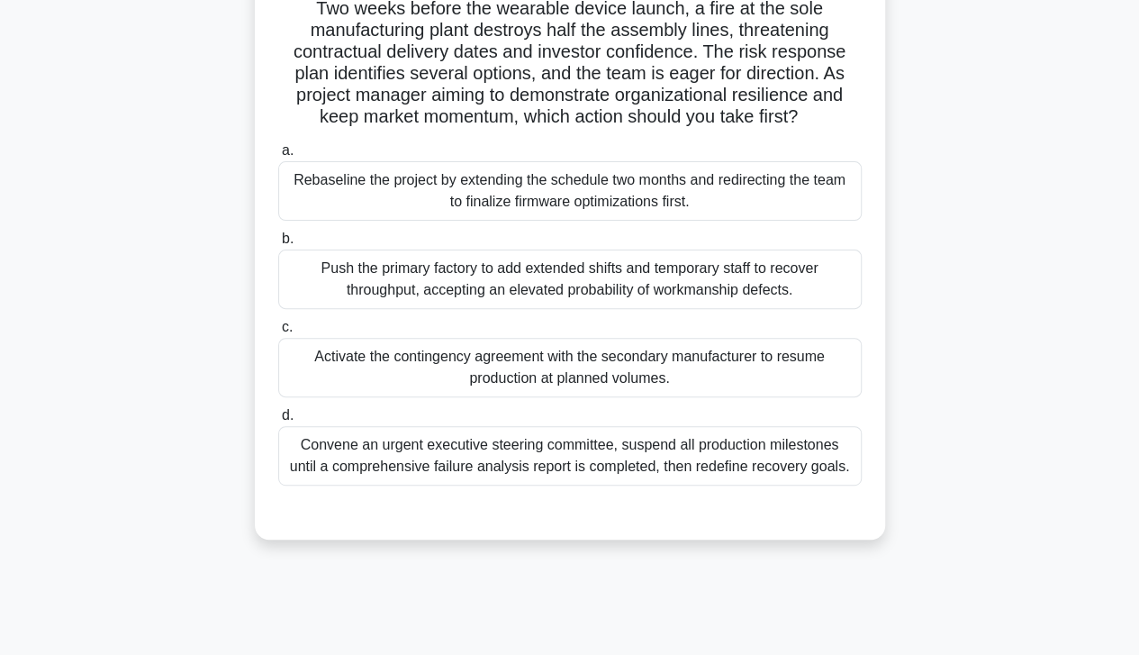
click at [333, 368] on div "Activate the contingency agreement with the secondary manufacturer to resume pr…" at bounding box center [570, 367] width 584 height 59
click at [278, 333] on input "c. Activate the contingency agreement with the secondary manufacturer to resume…" at bounding box center [278, 328] width 0 height 12
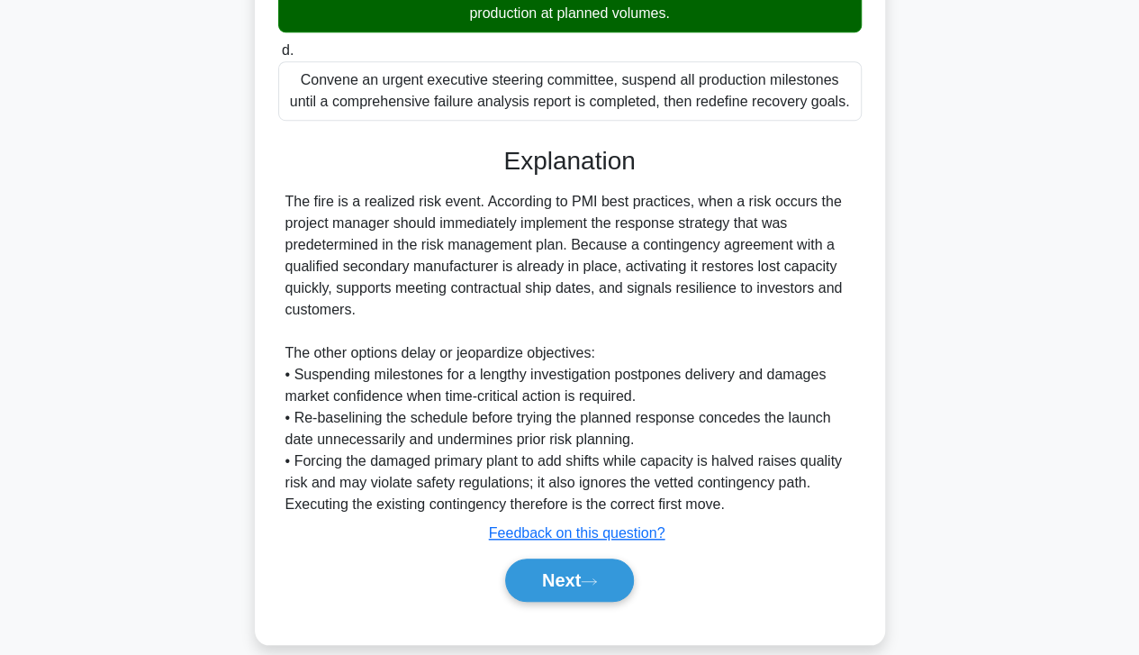
scroll to position [518, 0]
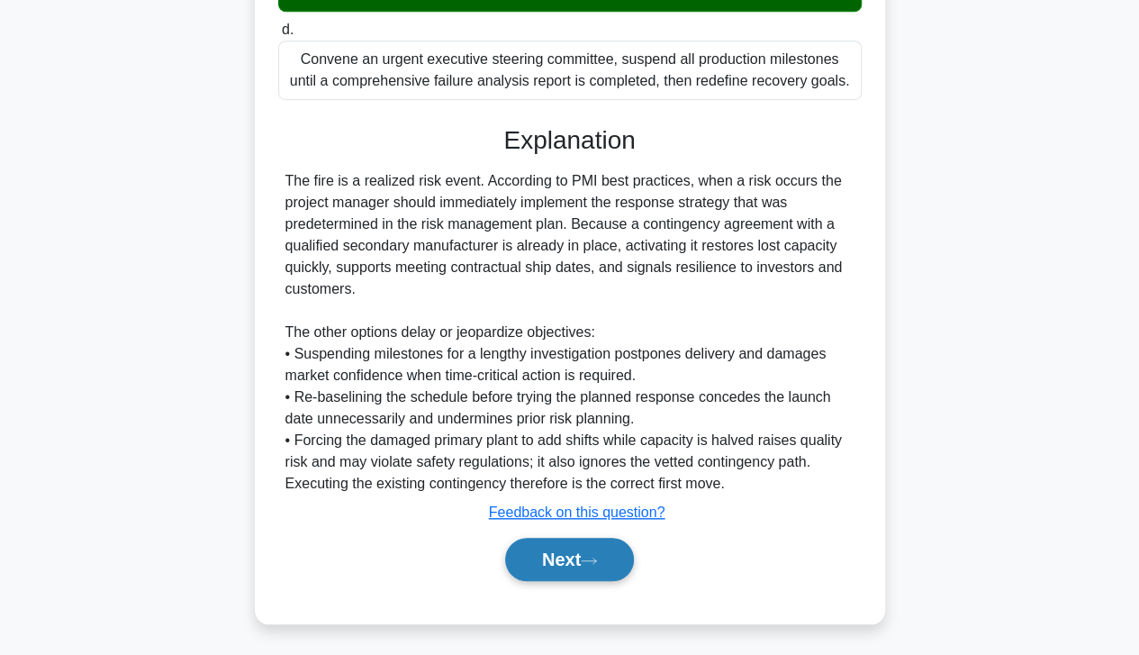
click at [528, 561] on button "Next" at bounding box center [569, 559] width 129 height 43
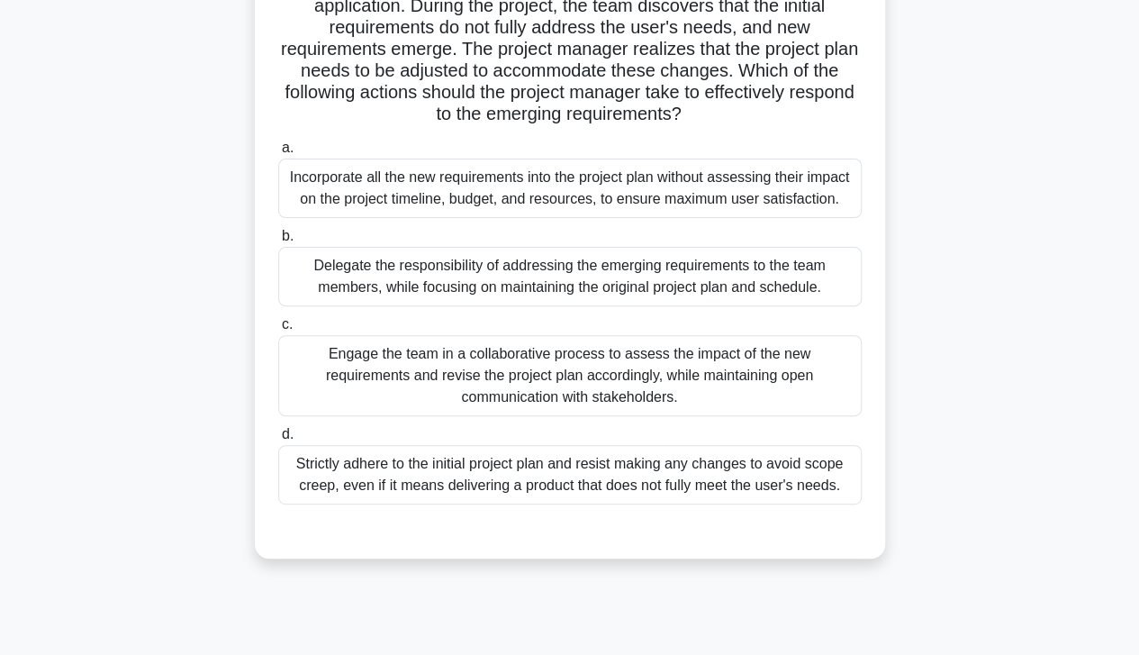
scroll to position [165, 0]
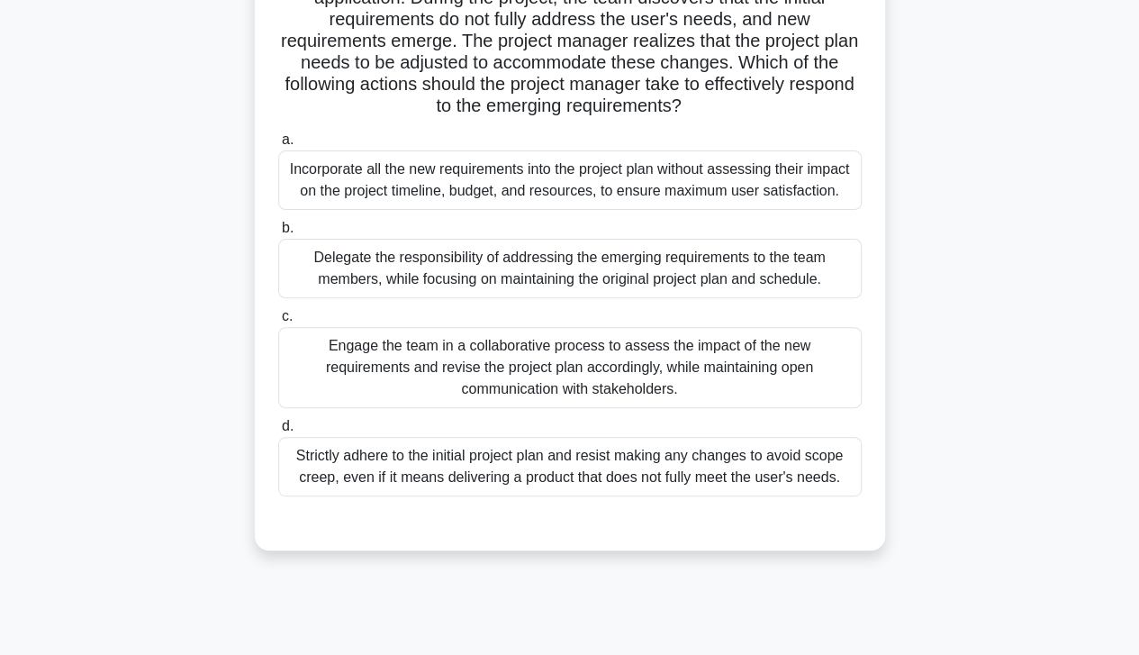
click at [393, 382] on div "Engage the team in a collaborative process to assess the impact of the new requ…" at bounding box center [570, 367] width 584 height 81
click at [278, 322] on input "c. Engage the team in a collaborative process to assess the impact of the new r…" at bounding box center [278, 317] width 0 height 12
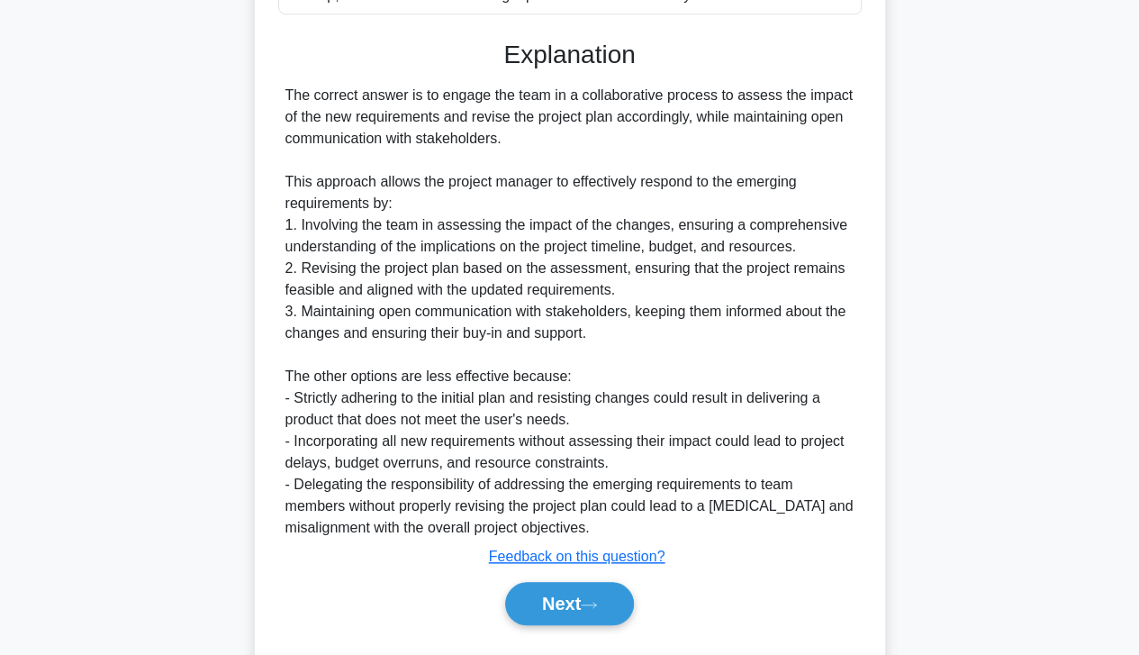
scroll to position [647, 0]
click at [574, 607] on button "Next" at bounding box center [569, 603] width 129 height 43
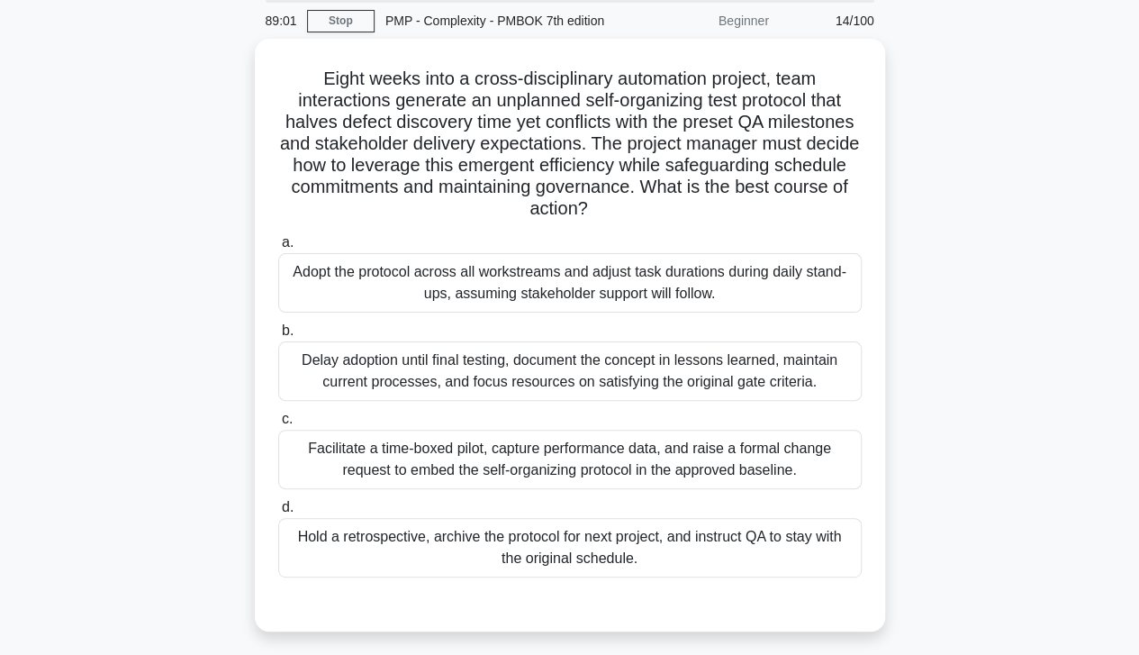
scroll to position [66, 0]
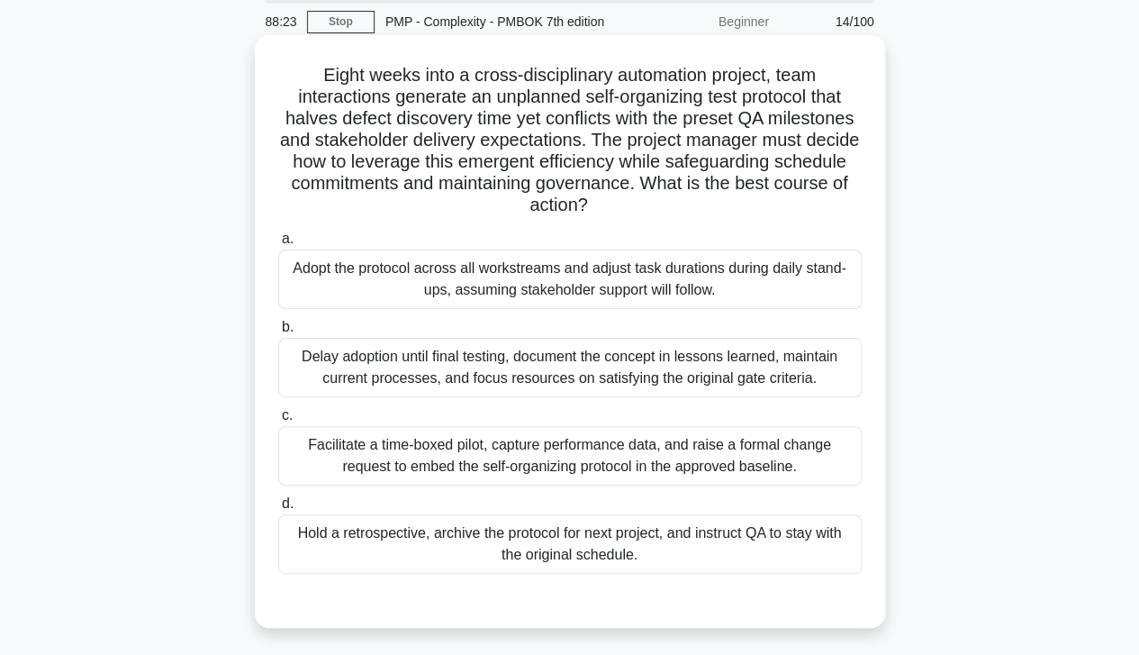
click at [742, 459] on div "Facilitate a time-boxed pilot, capture performance data, and raise a formal cha…" at bounding box center [570, 455] width 584 height 59
click at [278, 422] on input "c. Facilitate a time-boxed pilot, capture performance data, and raise a formal …" at bounding box center [278, 416] width 0 height 12
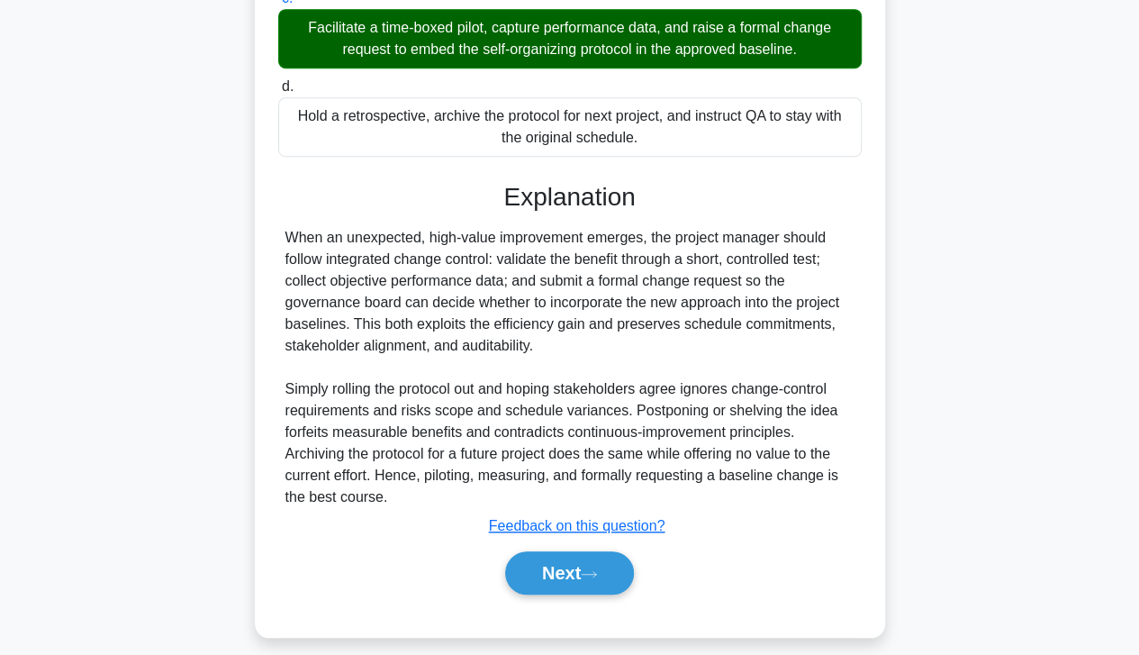
scroll to position [496, 0]
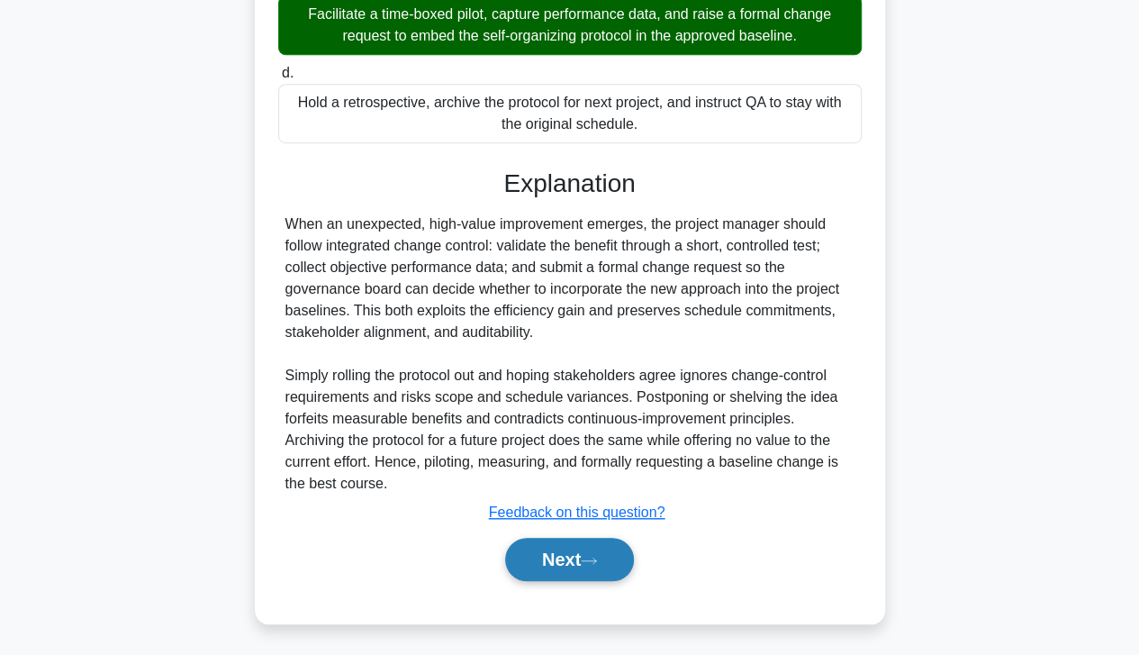
click at [566, 556] on button "Next" at bounding box center [569, 559] width 129 height 43
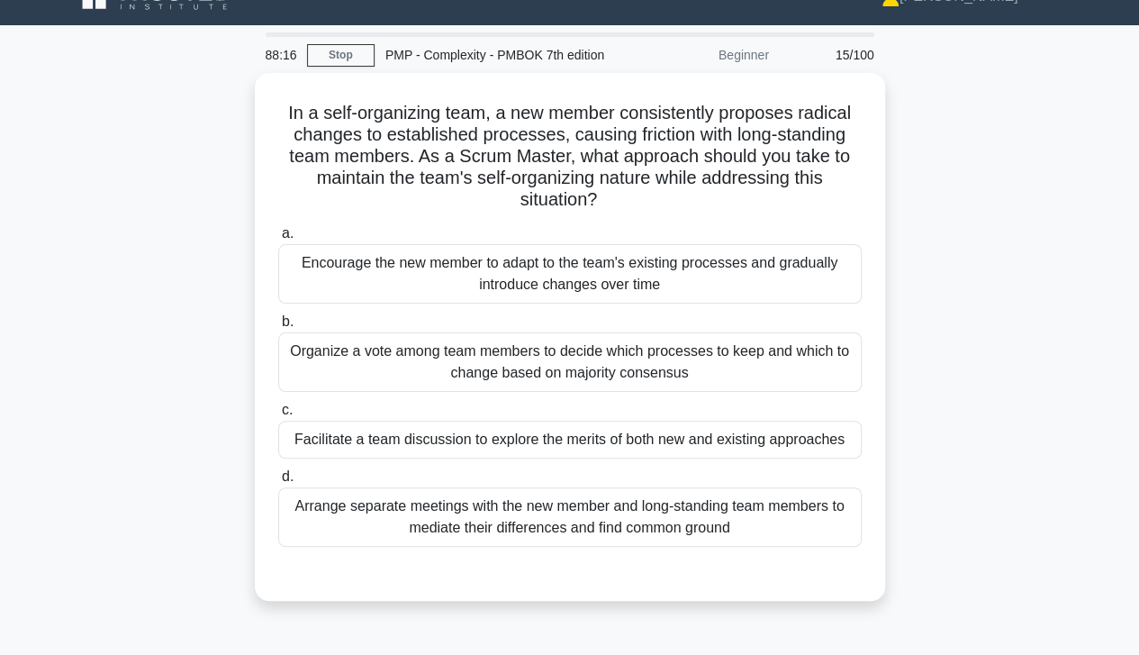
scroll to position [28, 0]
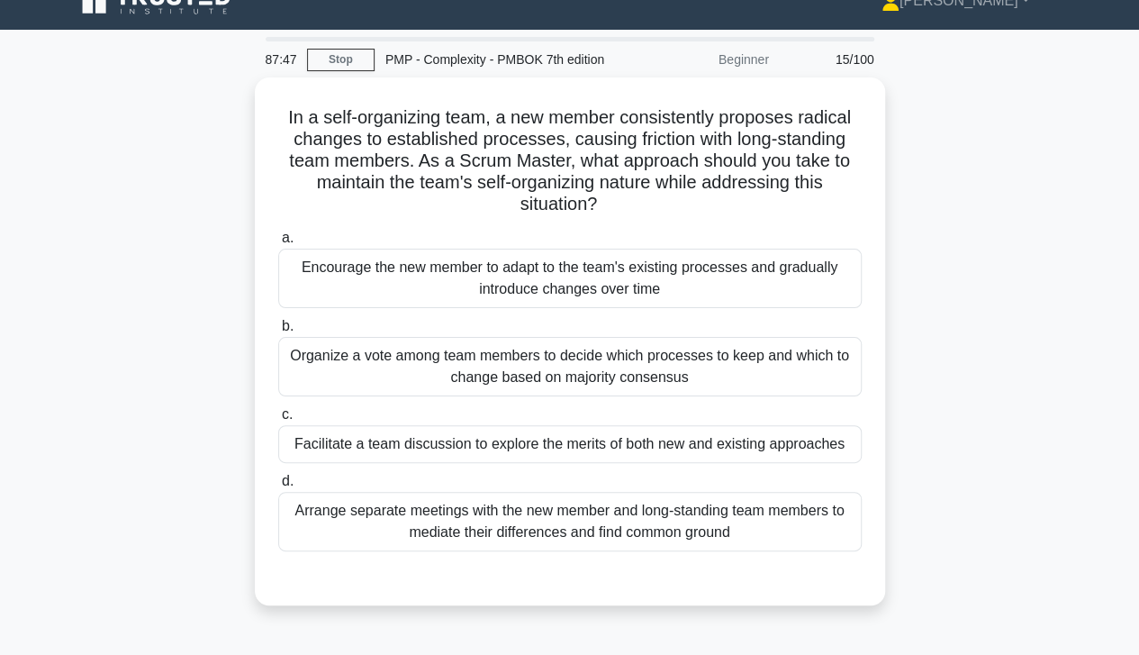
click at [111, 349] on div "In a self-organizing team, a new member consistently proposes radical changes t…" at bounding box center [570, 351] width 1027 height 549
click at [95, 359] on div "In a self-organizing team, a new member consistently proposes radical changes t…" at bounding box center [570, 351] width 1027 height 549
click at [108, 345] on div "In a self-organizing team, a new member consistently proposes radical changes t…" at bounding box center [570, 351] width 1027 height 549
click at [97, 358] on div "In a self-organizing team, a new member consistently proposes radical changes t…" at bounding box center [570, 351] width 1027 height 549
click at [108, 343] on div "In a self-organizing team, a new member consistently proposes radical changes t…" at bounding box center [570, 351] width 1027 height 549
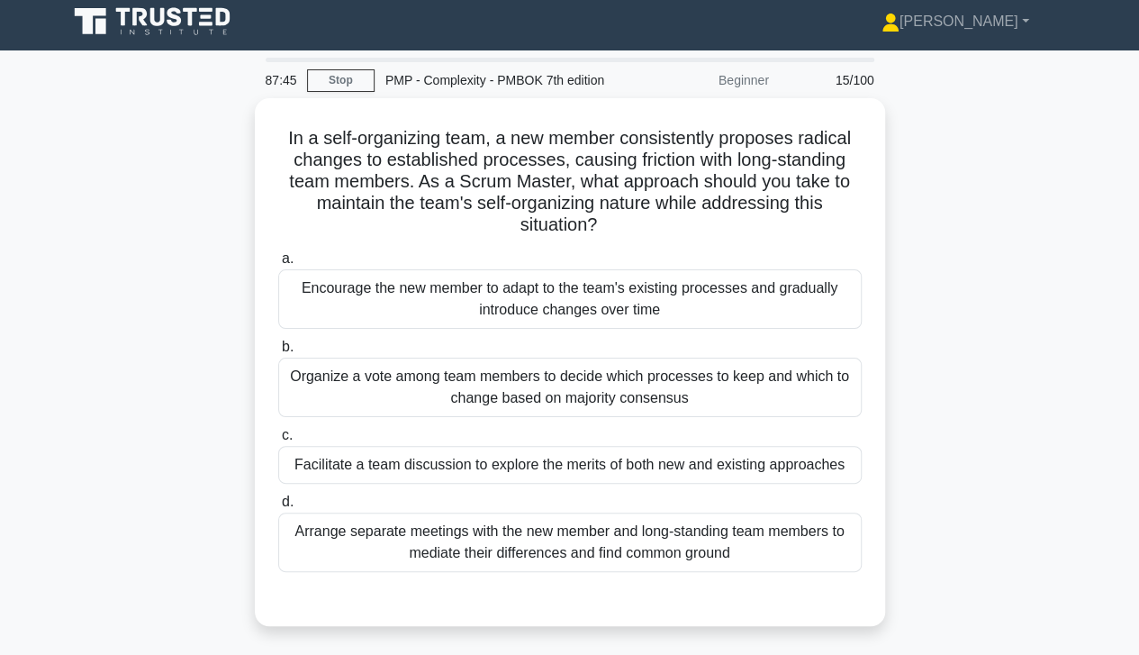
scroll to position [0, 0]
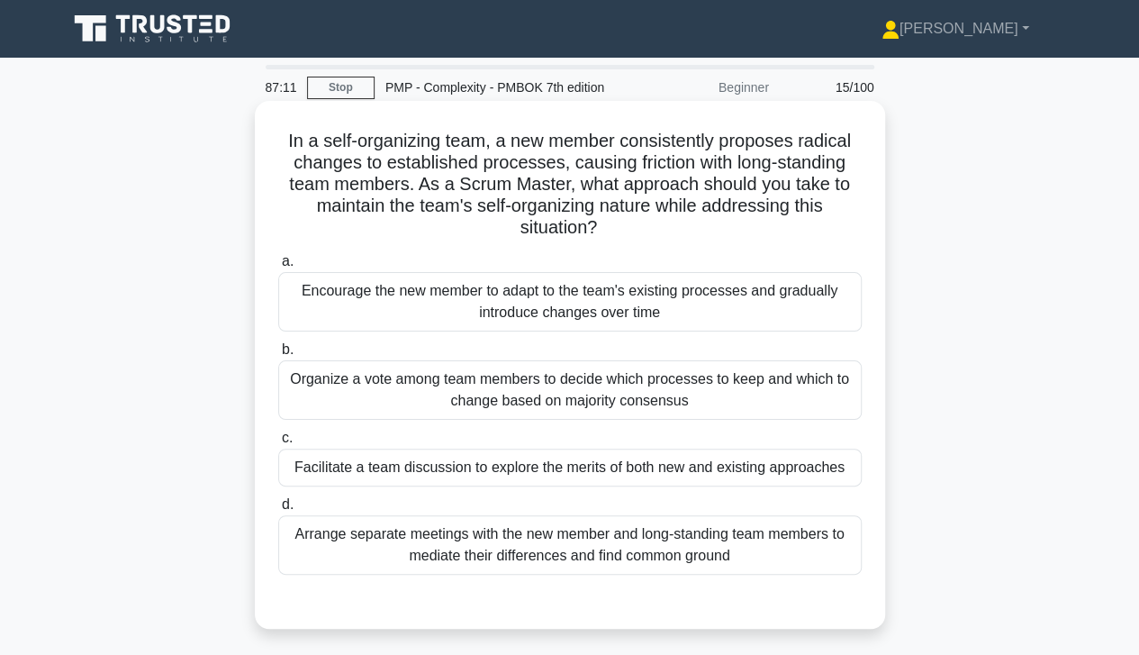
click at [814, 476] on div "Facilitate a team discussion to explore the merits of both new and existing app…" at bounding box center [570, 468] width 584 height 38
click at [278, 444] on input "c. Facilitate a team discussion to explore the merits of both new and existing …" at bounding box center [278, 438] width 0 height 12
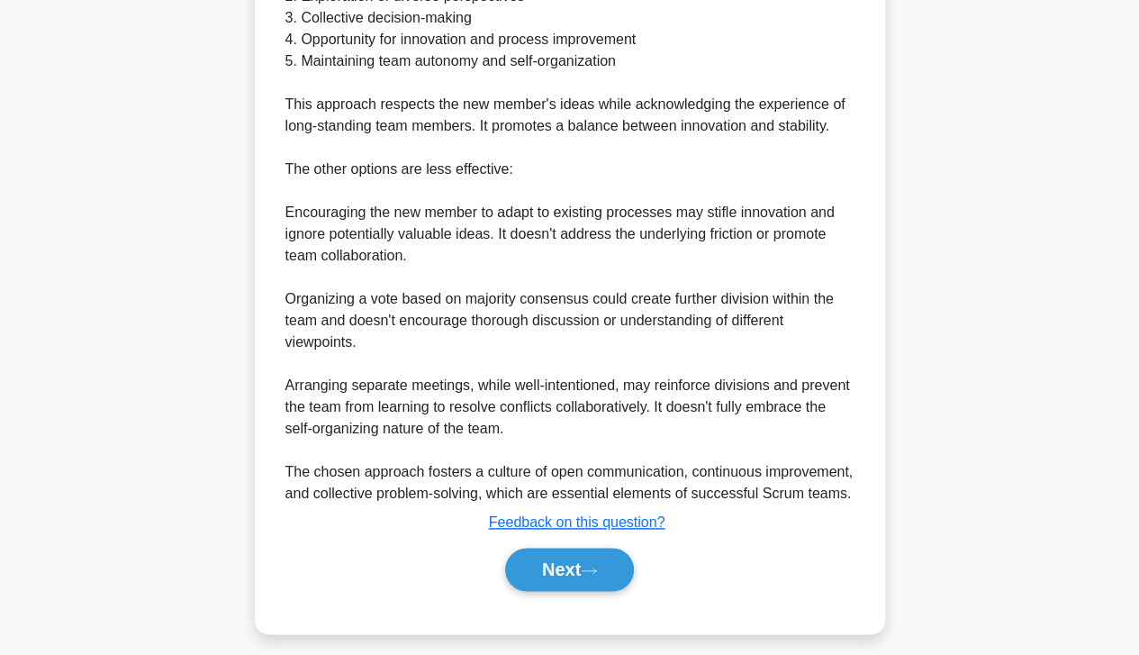
scroll to position [821, 0]
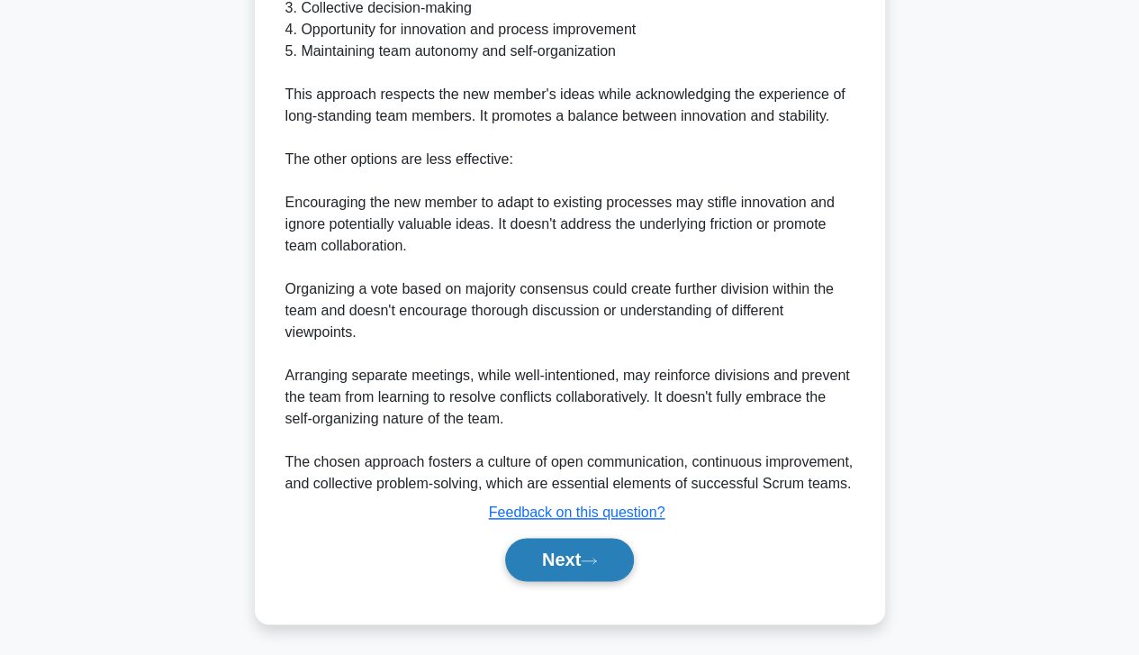
click at [578, 558] on button "Next" at bounding box center [569, 559] width 129 height 43
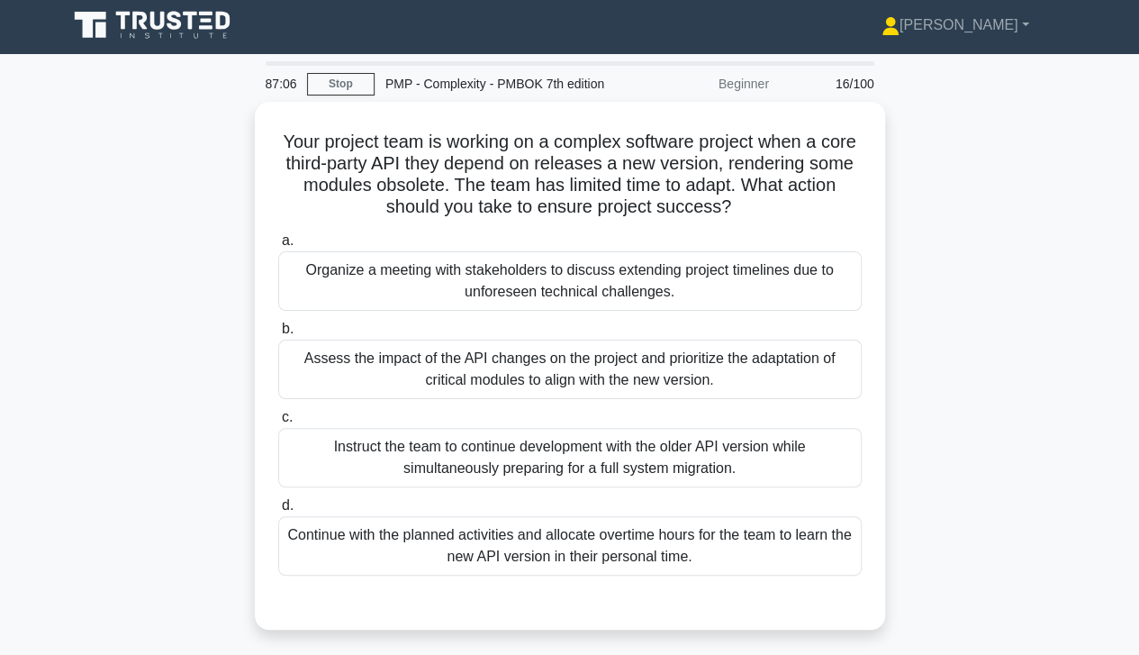
scroll to position [0, 0]
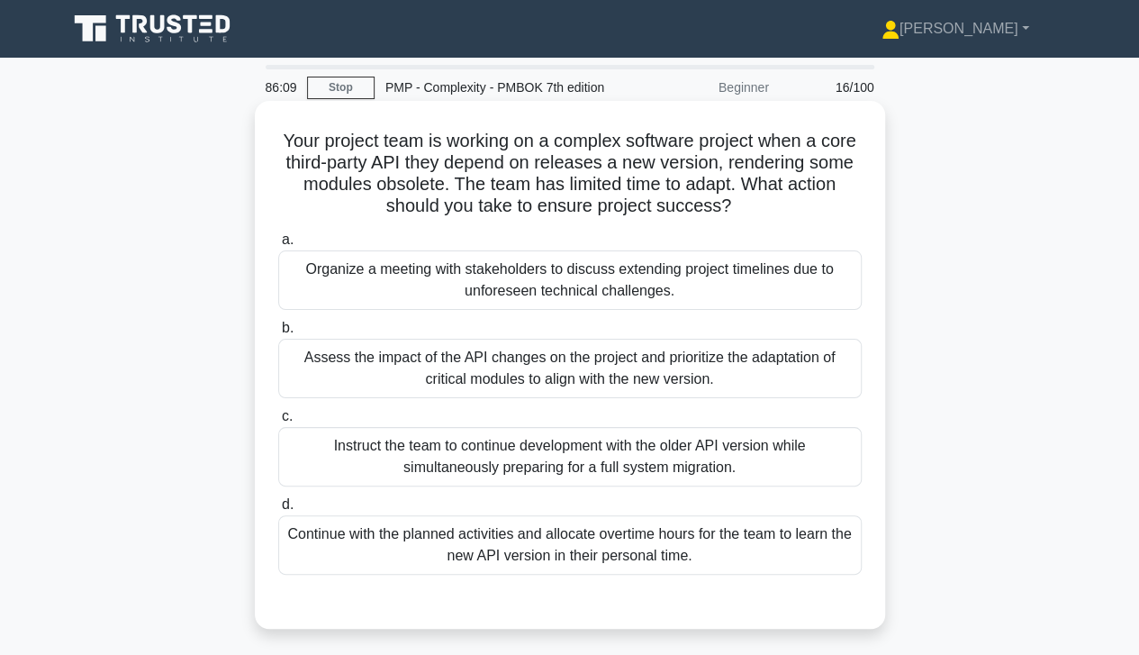
click at [754, 391] on div "Assess the impact of the API changes on the project and prioritize the adaptati…" at bounding box center [570, 368] width 584 height 59
click at [278, 334] on input "b. Assess the impact of the API changes on the project and prioritize the adapt…" at bounding box center [278, 328] width 0 height 12
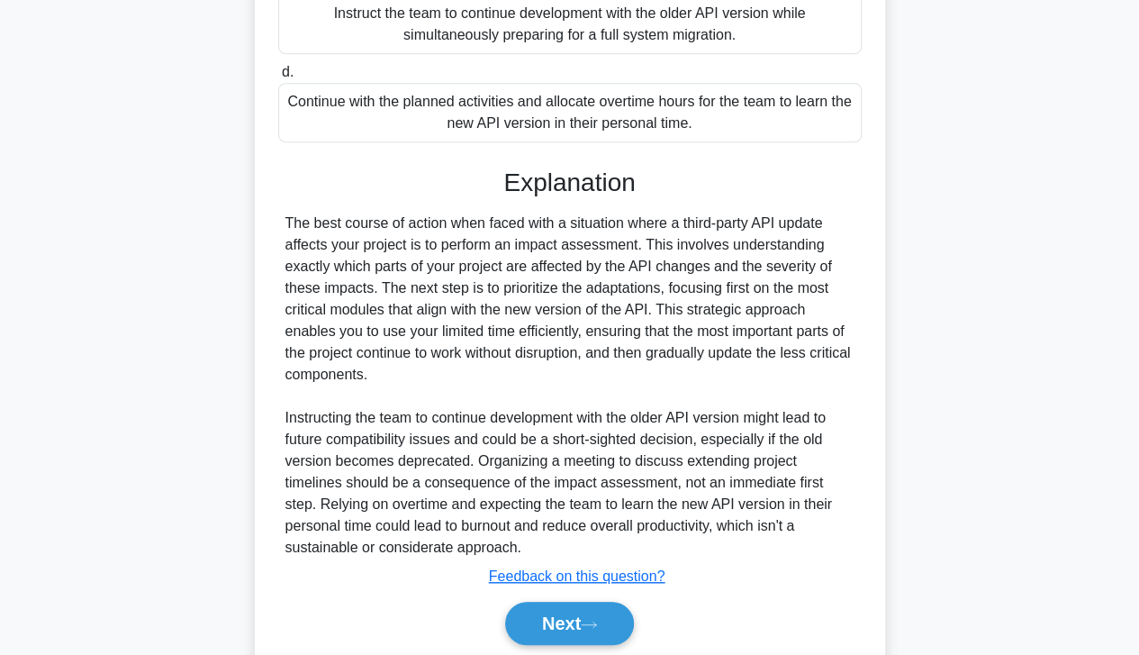
scroll to position [496, 0]
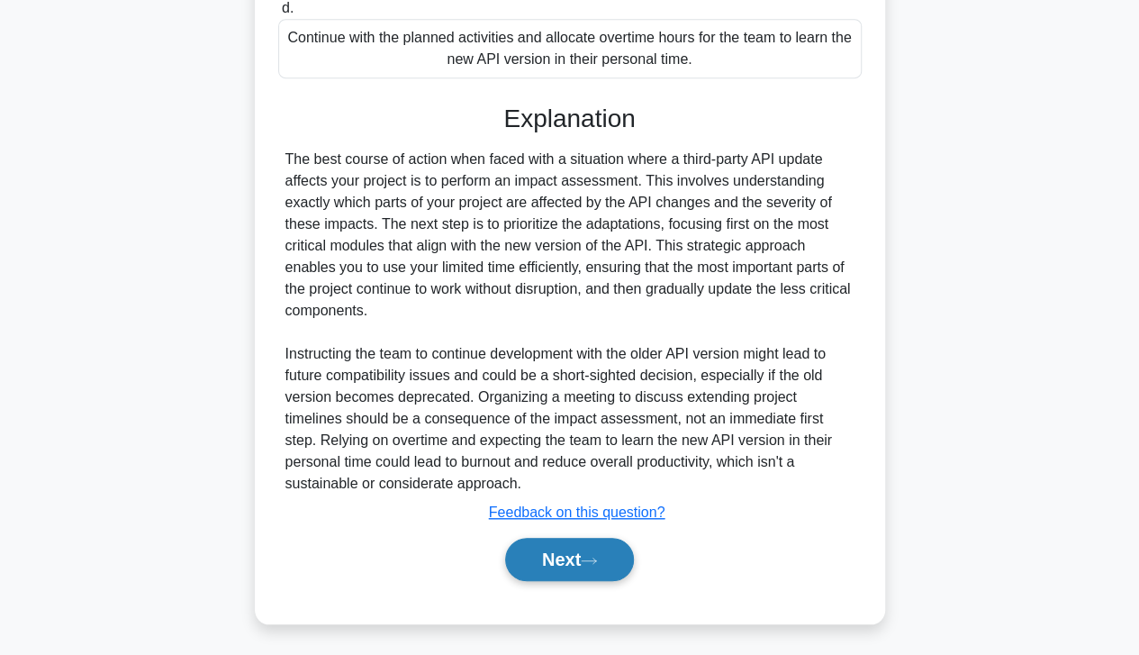
click at [585, 575] on button "Next" at bounding box center [569, 559] width 129 height 43
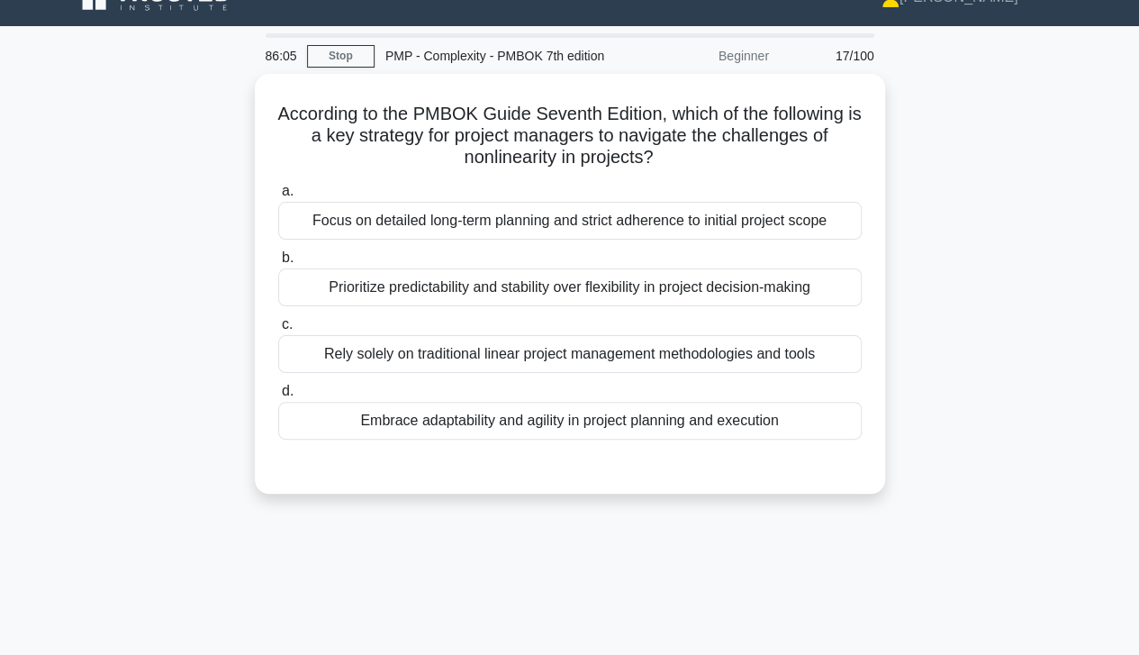
scroll to position [0, 0]
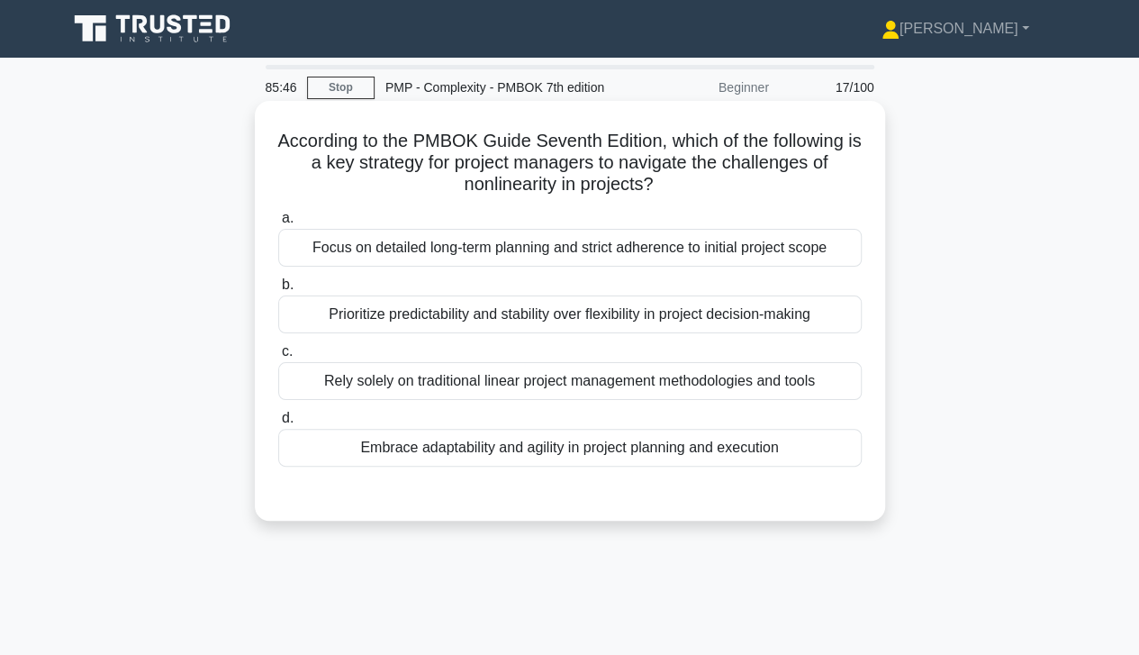
click at [690, 456] on div "Embrace adaptability and agility in project planning and execution" at bounding box center [570, 448] width 584 height 38
click at [278, 424] on input "d. Embrace adaptability and agility in project planning and execution" at bounding box center [278, 419] width 0 height 12
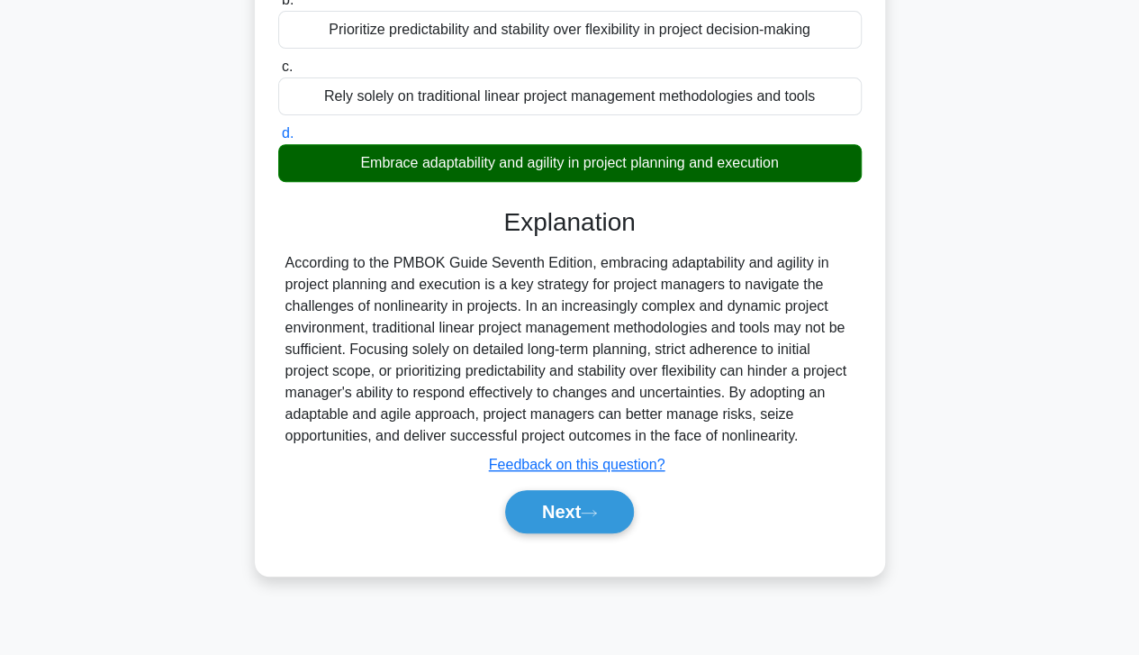
scroll to position [318, 0]
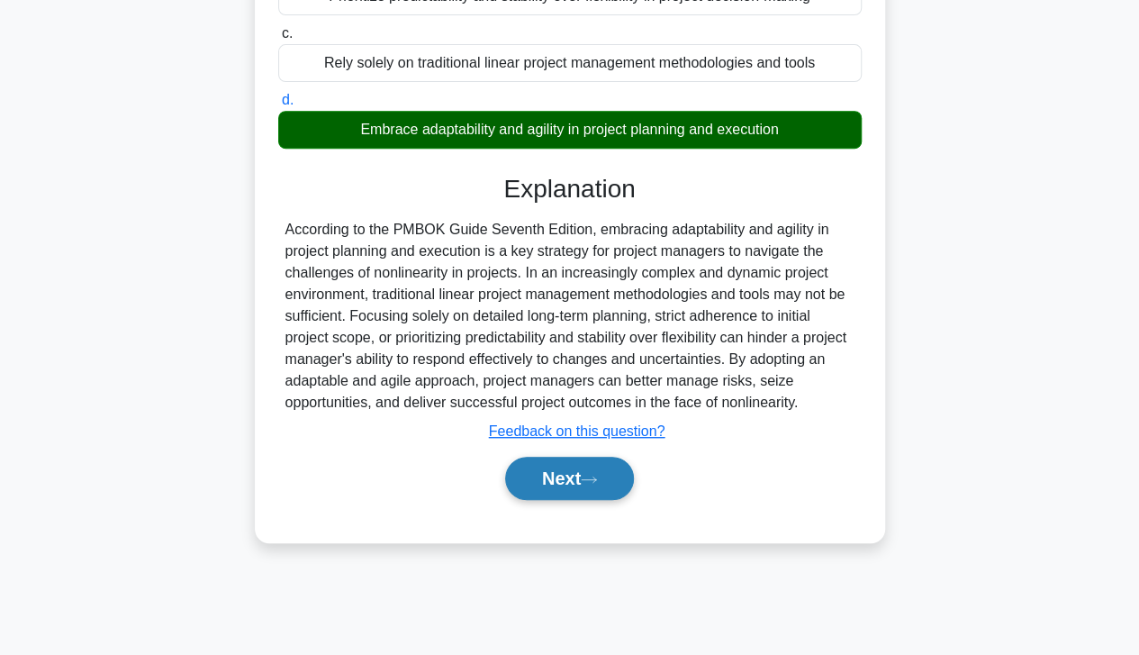
click at [597, 478] on icon at bounding box center [589, 480] width 16 height 10
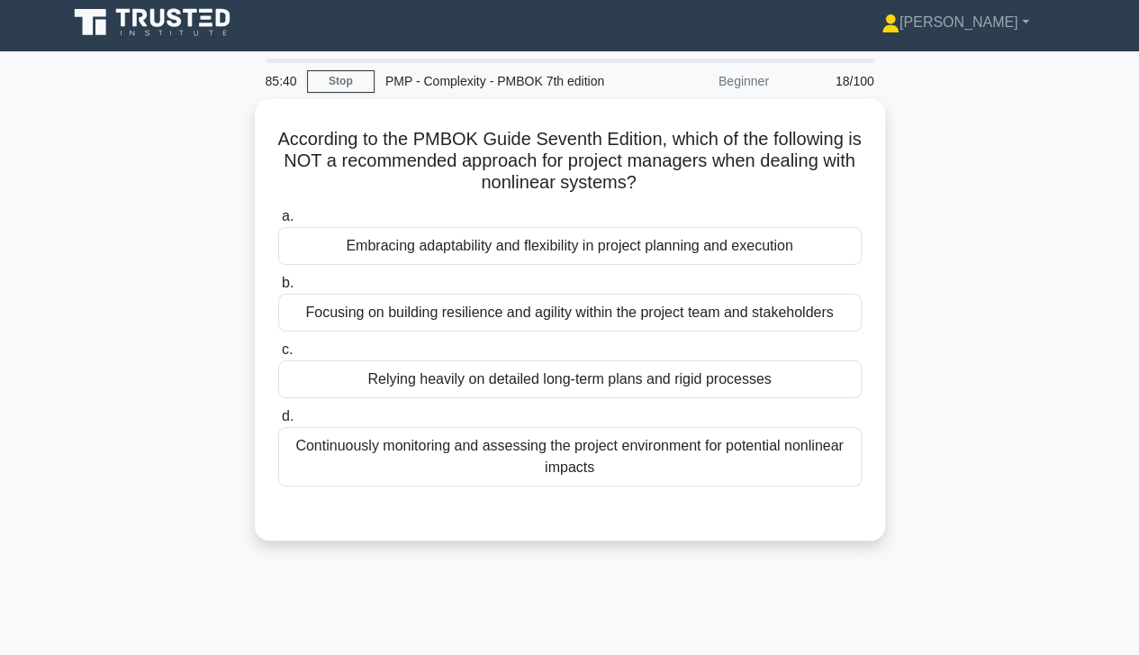
scroll to position [1, 0]
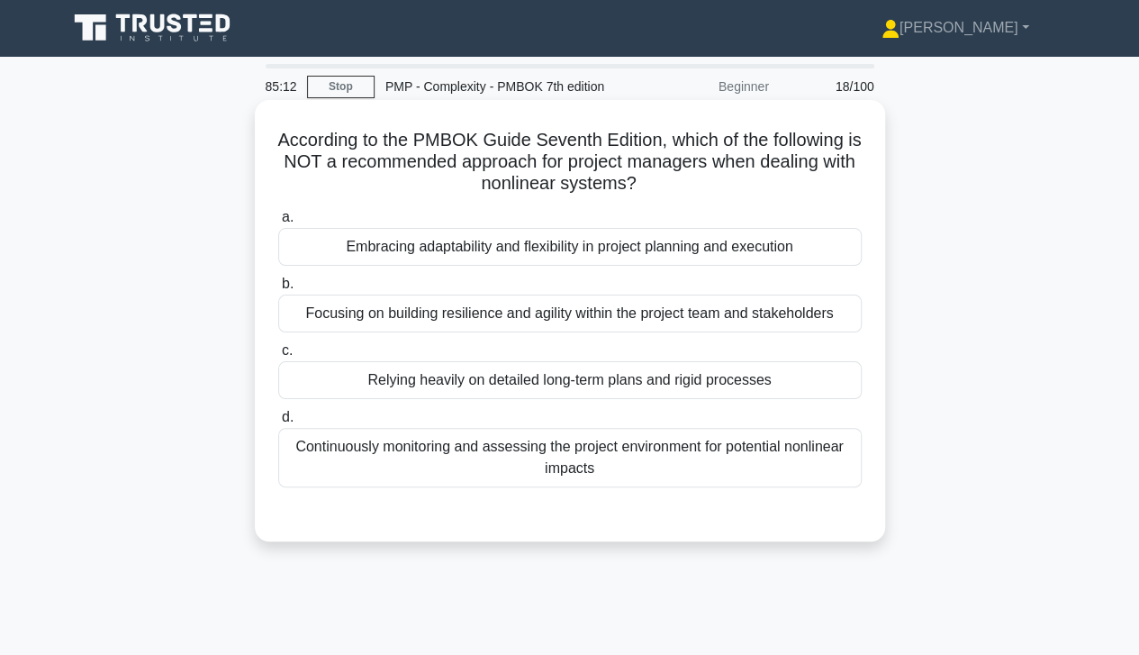
click at [708, 390] on div "Relying heavily on detailed long-term plans and rigid processes" at bounding box center [570, 380] width 584 height 38
click at [278, 357] on input "c. Relying heavily on detailed long-term plans and rigid processes" at bounding box center [278, 351] width 0 height 12
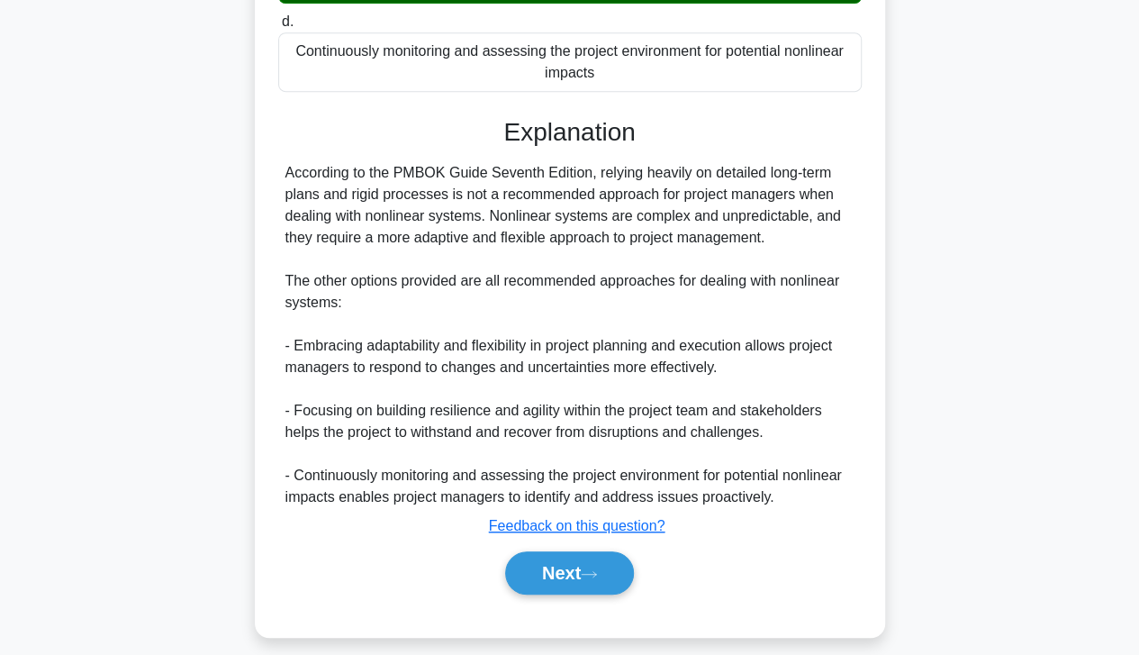
scroll to position [410, 0]
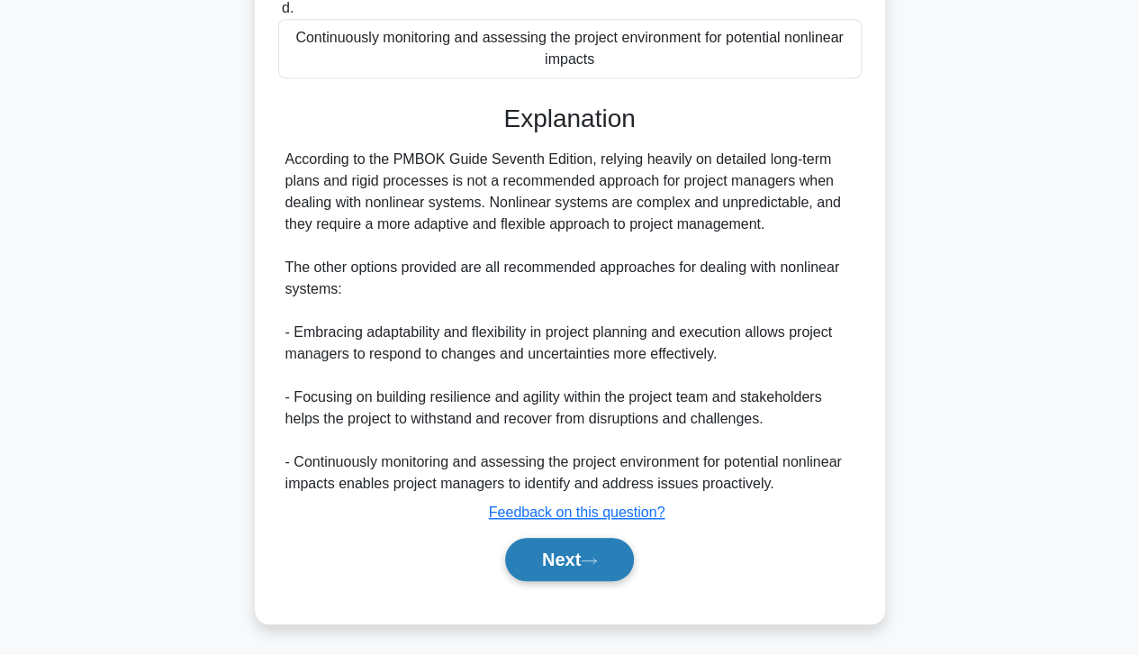
click at [582, 564] on button "Next" at bounding box center [569, 559] width 129 height 43
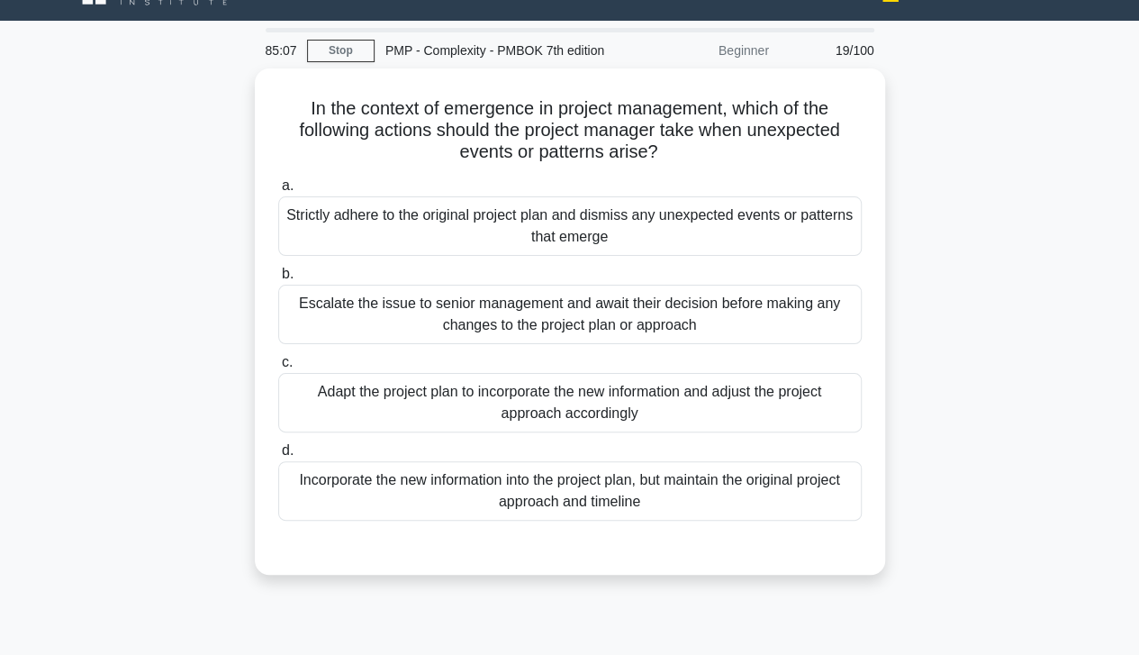
scroll to position [34, 0]
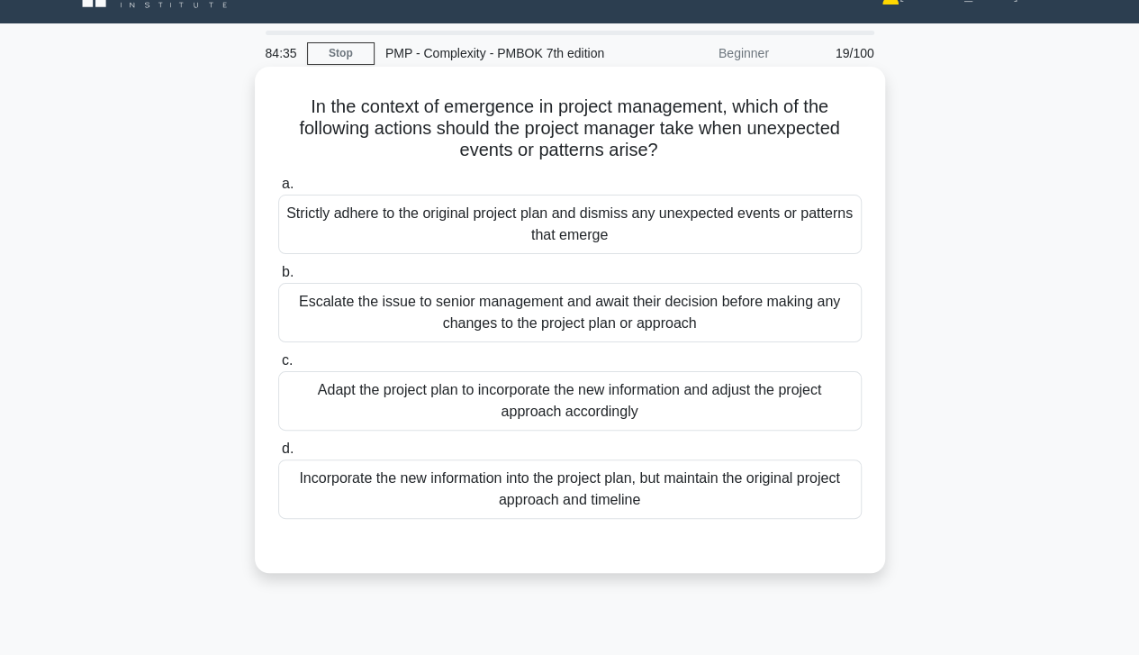
click at [758, 394] on div "Adapt the project plan to incorporate the new information and adjust the projec…" at bounding box center [570, 400] width 584 height 59
click at [278, 367] on input "c. Adapt the project plan to incorporate the new information and adjust the pro…" at bounding box center [278, 361] width 0 height 12
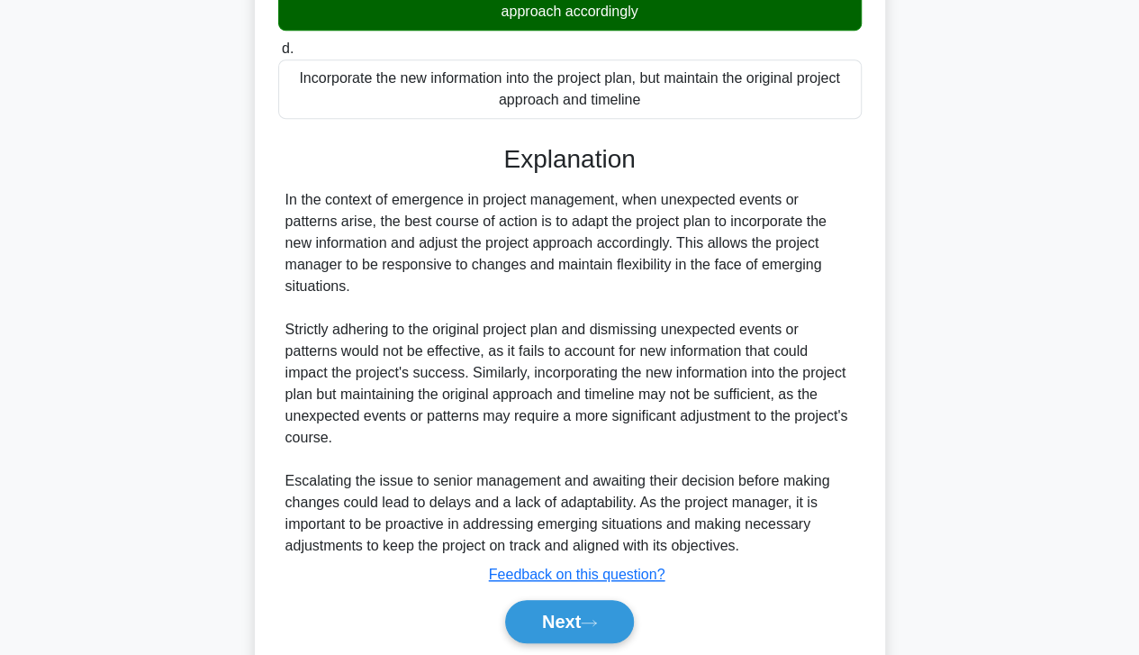
scroll to position [496, 0]
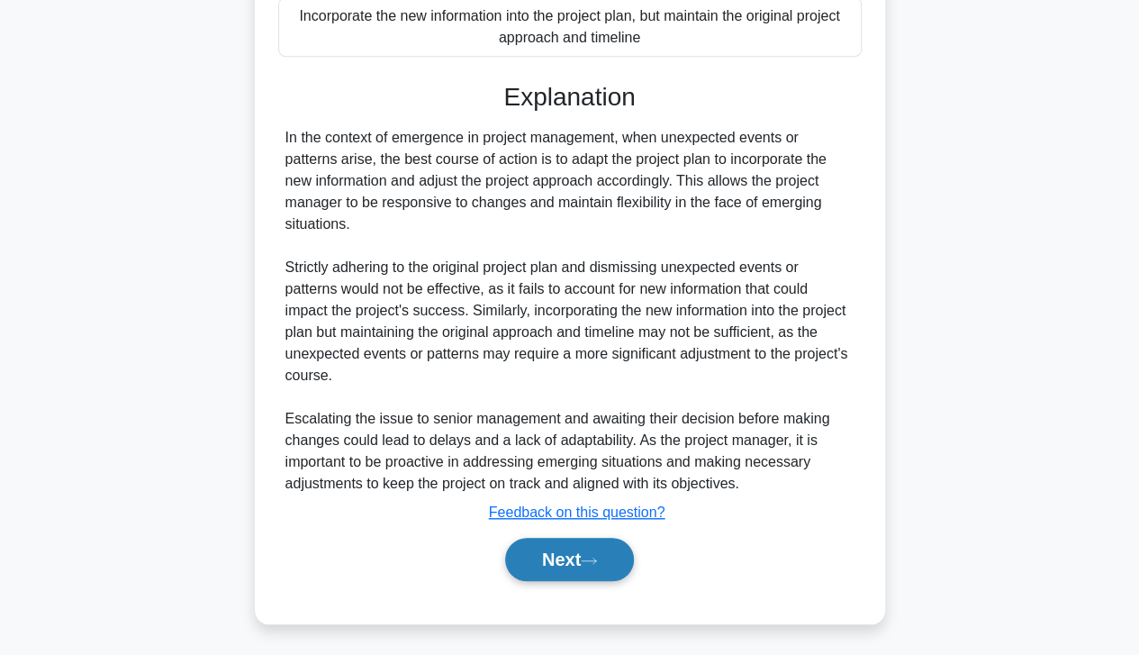
click at [594, 544] on button "Next" at bounding box center [569, 559] width 129 height 43
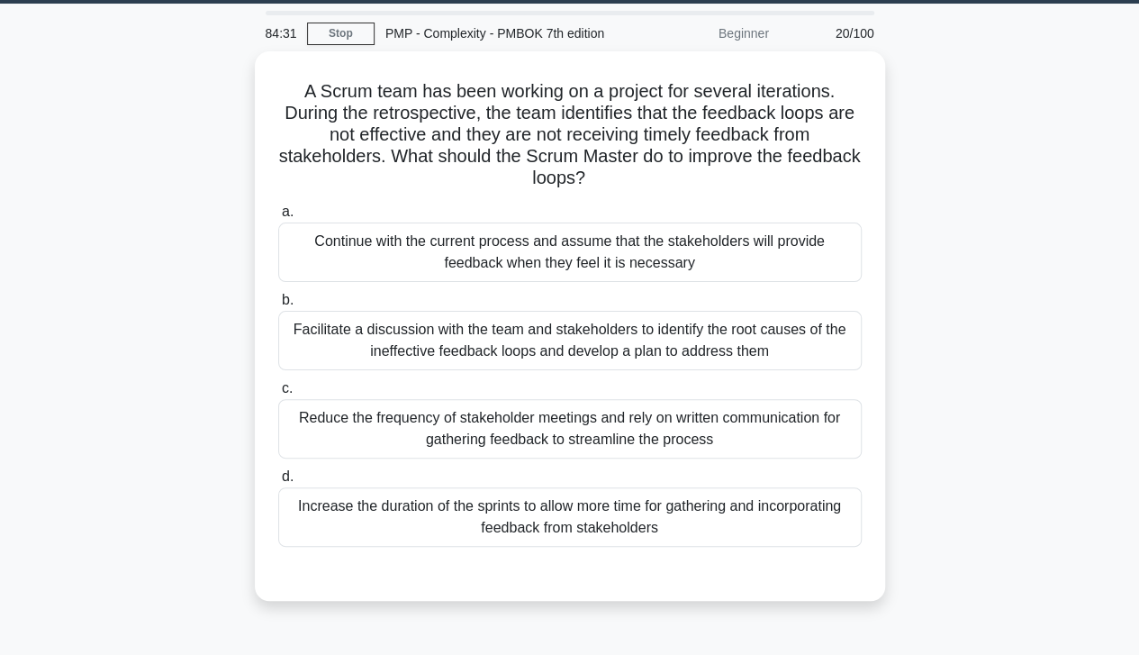
scroll to position [50, 0]
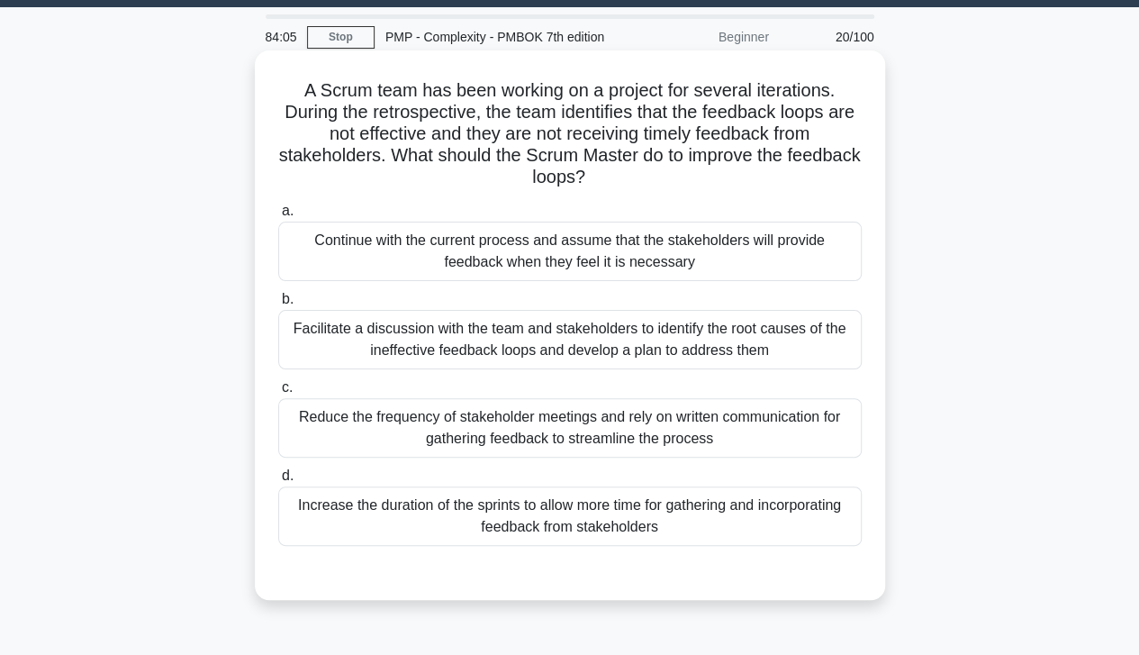
click at [730, 347] on div "Facilitate a discussion with the team and stakeholders to identify the root cau…" at bounding box center [570, 339] width 584 height 59
click at [278, 305] on input "b. Facilitate a discussion with the team and stakeholders to identify the root …" at bounding box center [278, 300] width 0 height 12
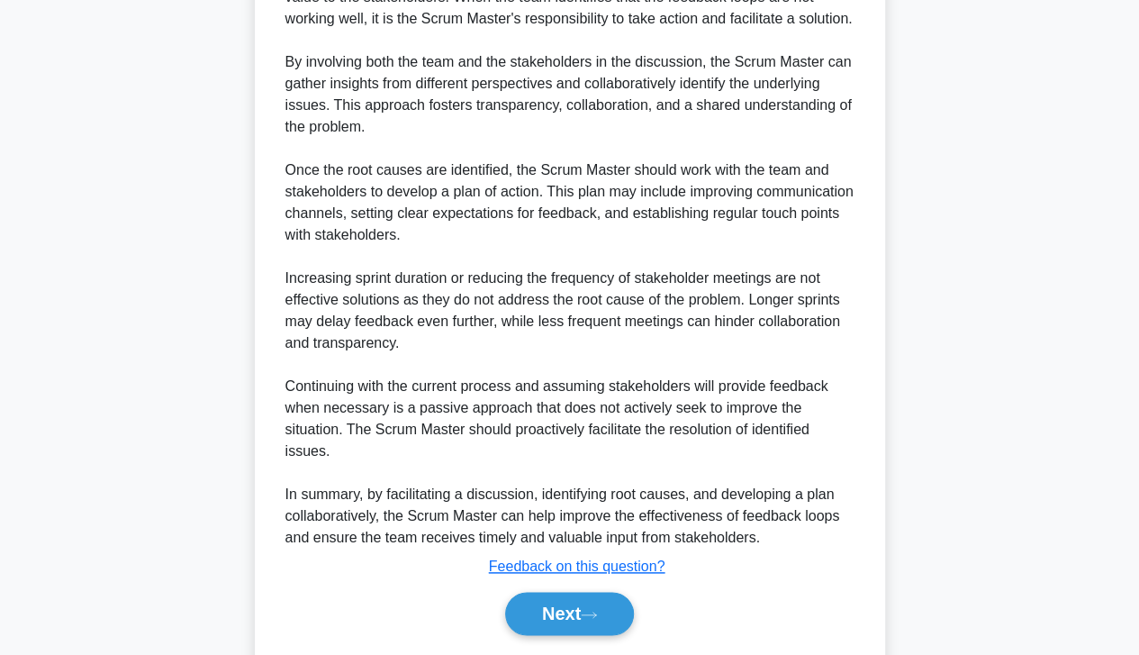
scroll to position [767, 0]
click at [584, 615] on button "Next" at bounding box center [569, 612] width 129 height 43
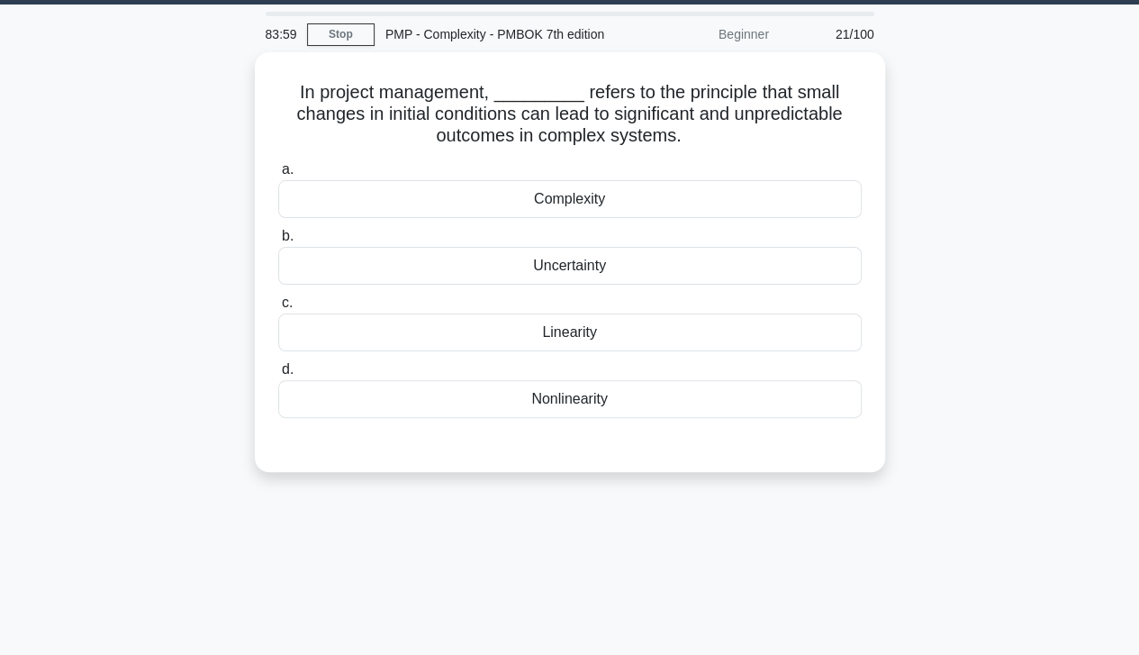
scroll to position [0, 0]
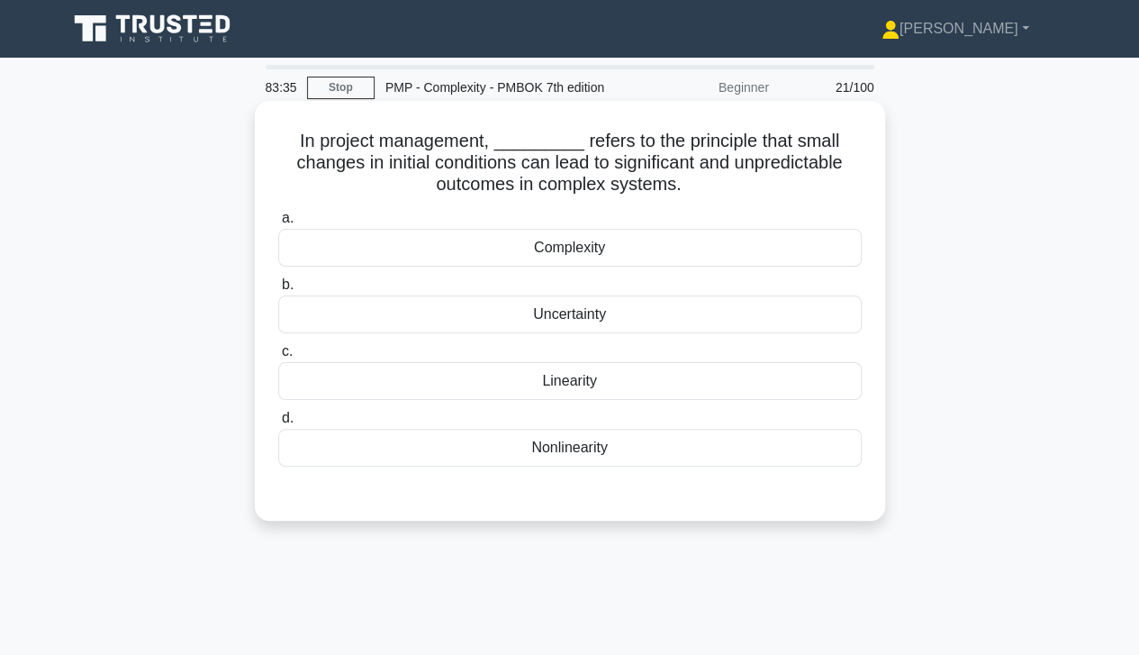
click at [749, 315] on div "Uncertainty" at bounding box center [570, 314] width 584 height 38
click at [278, 291] on input "b. Uncertainty" at bounding box center [278, 285] width 0 height 12
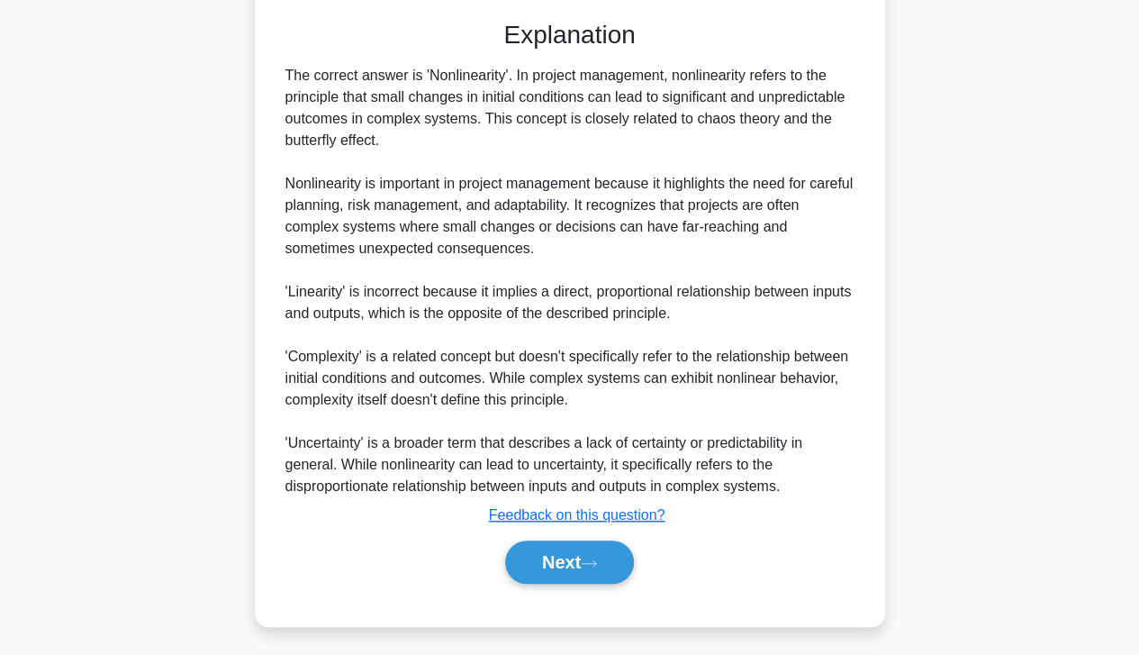
scroll to position [477, 0]
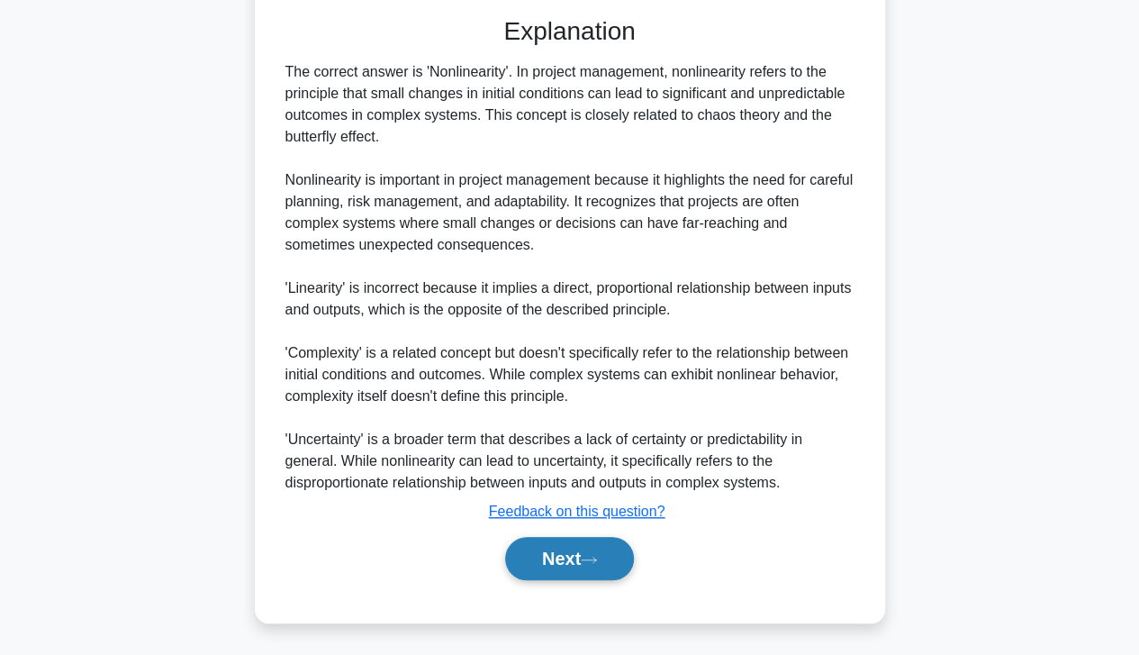
click at [573, 554] on button "Next" at bounding box center [569, 558] width 129 height 43
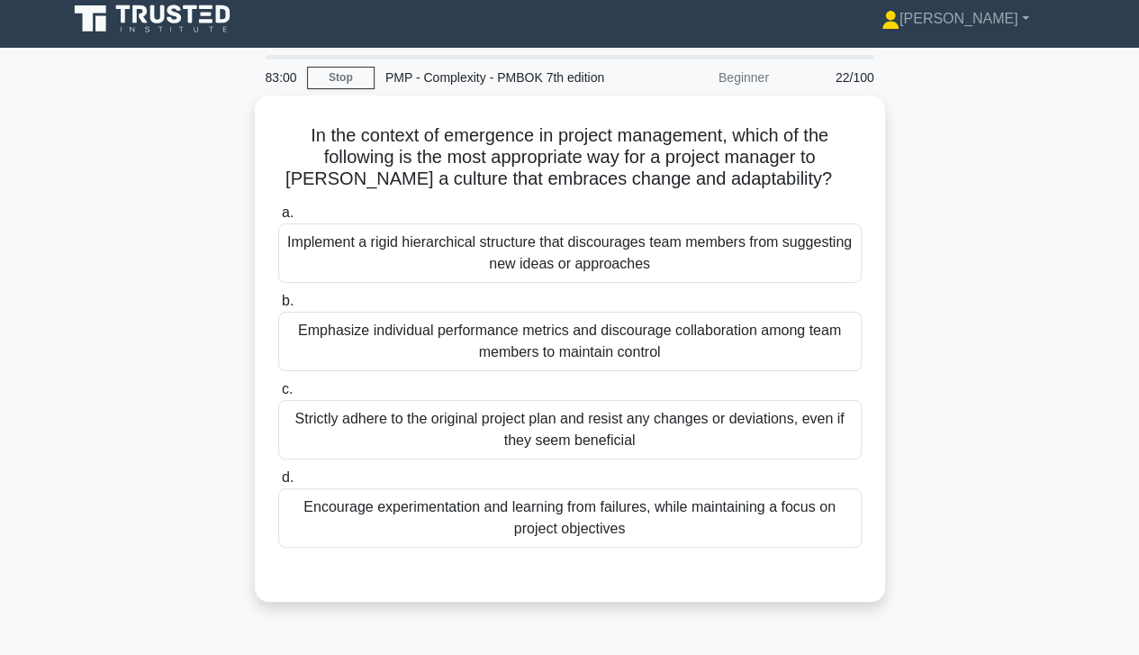
scroll to position [0, 0]
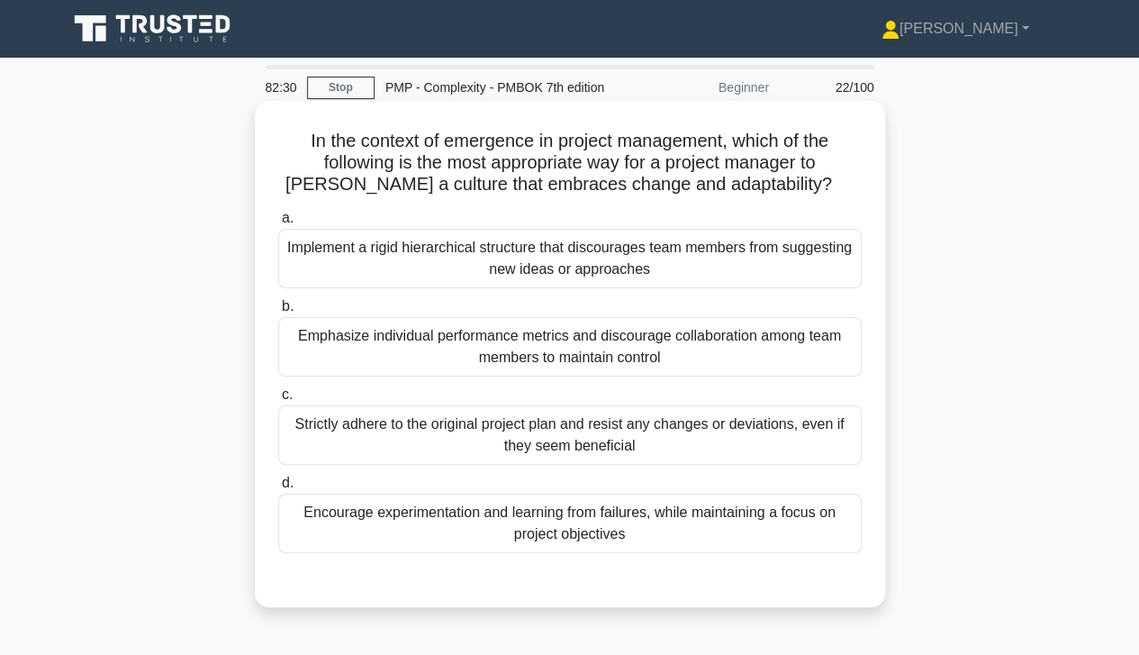
click at [665, 524] on div "Encourage experimentation and learning from failures, while maintaining a focus…" at bounding box center [570, 523] width 584 height 59
click at [278, 489] on input "d. Encourage experimentation and learning from failures, while maintaining a fo…" at bounding box center [278, 483] width 0 height 12
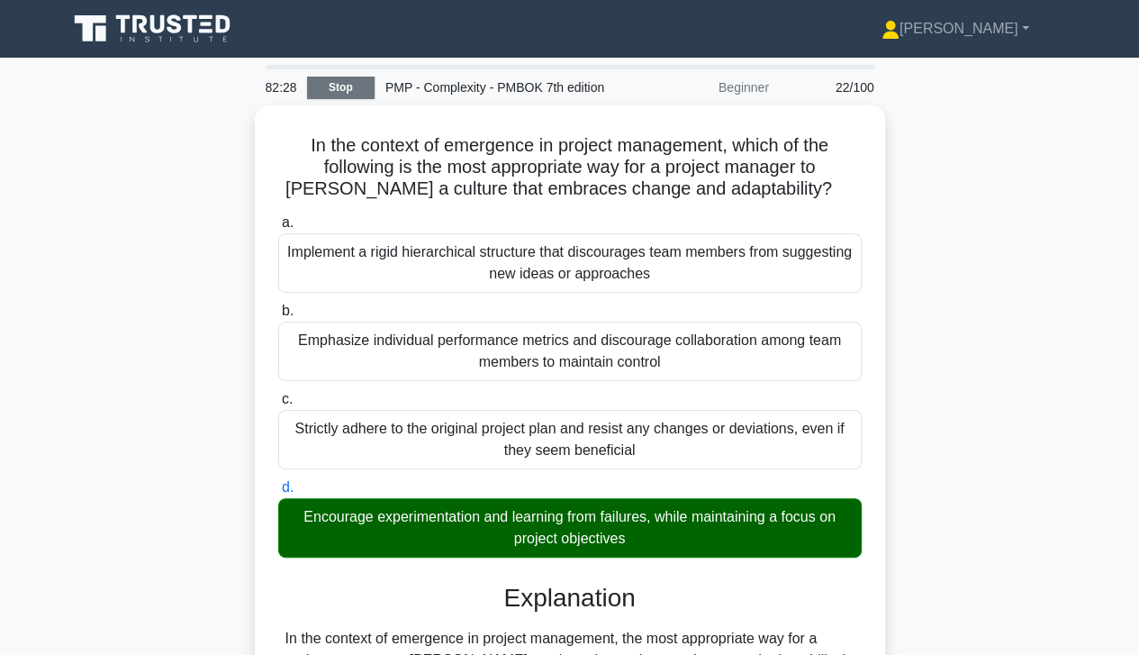
click at [345, 81] on link "Stop" at bounding box center [341, 88] width 68 height 23
